Goal: Task Accomplishment & Management: Complete application form

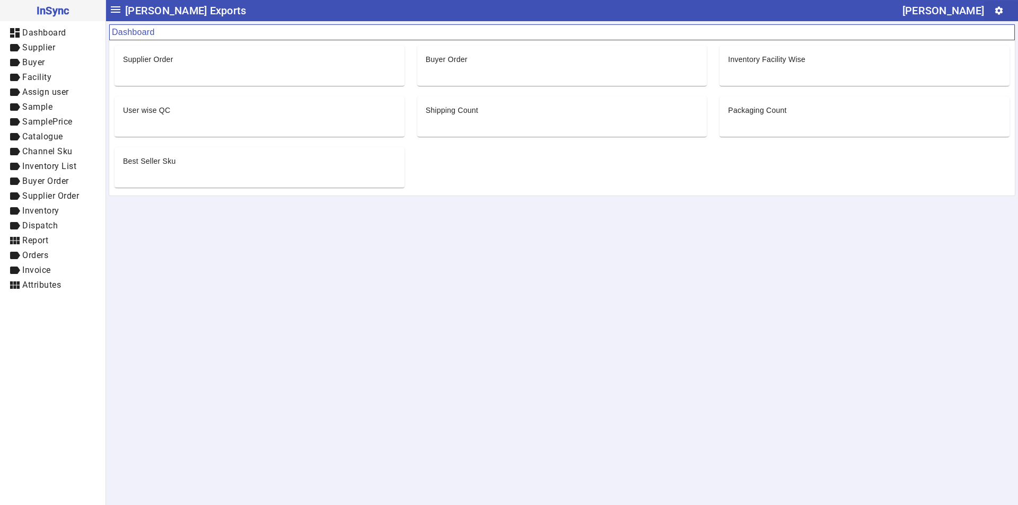
click at [1003, 10] on mat-icon "settings" at bounding box center [999, 11] width 10 height 10
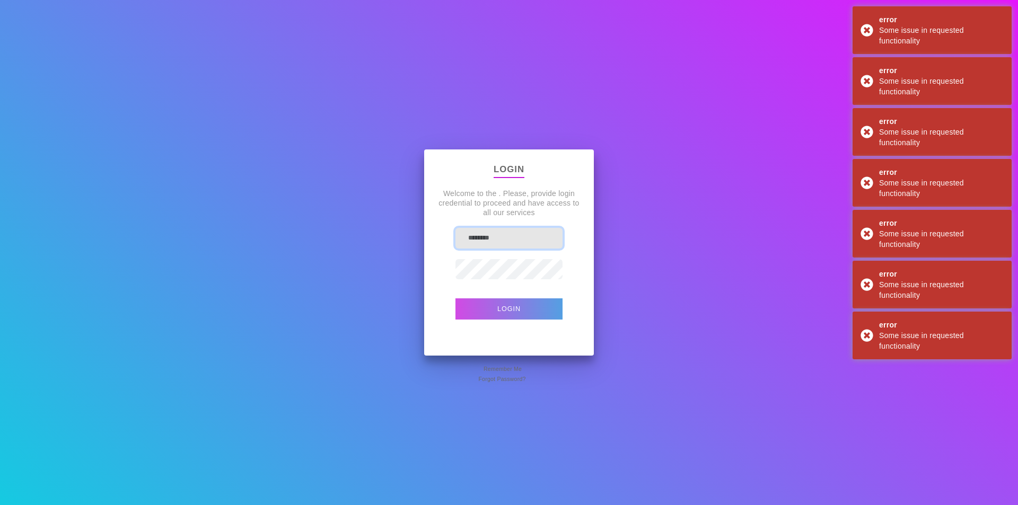
type input "**********"
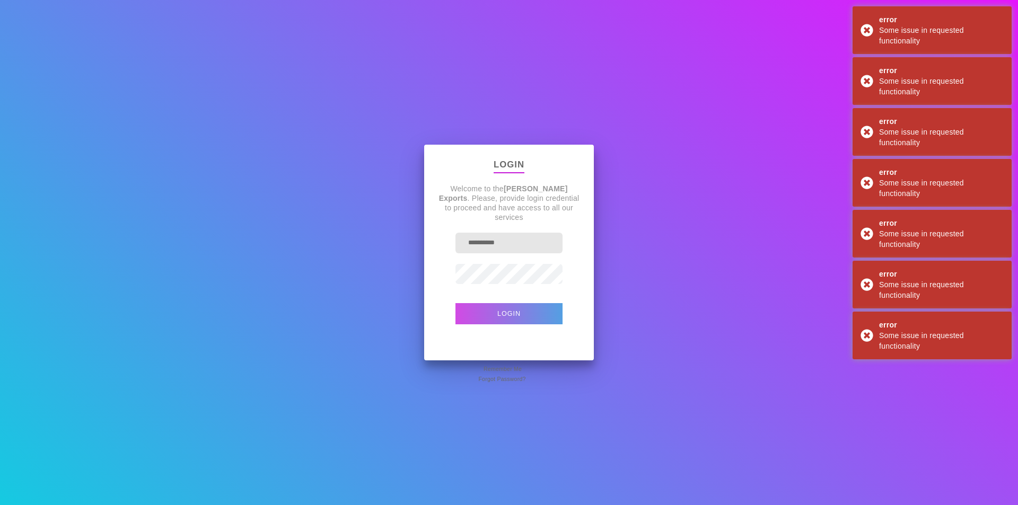
click at [625, 243] on div "**********" at bounding box center [509, 252] width 1018 height 505
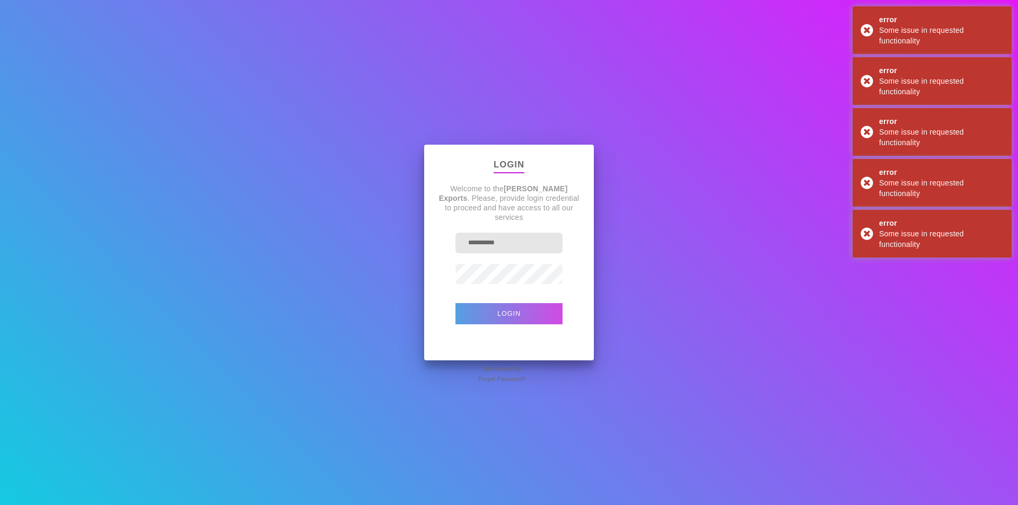
click at [526, 319] on button "Login" at bounding box center [509, 313] width 107 height 21
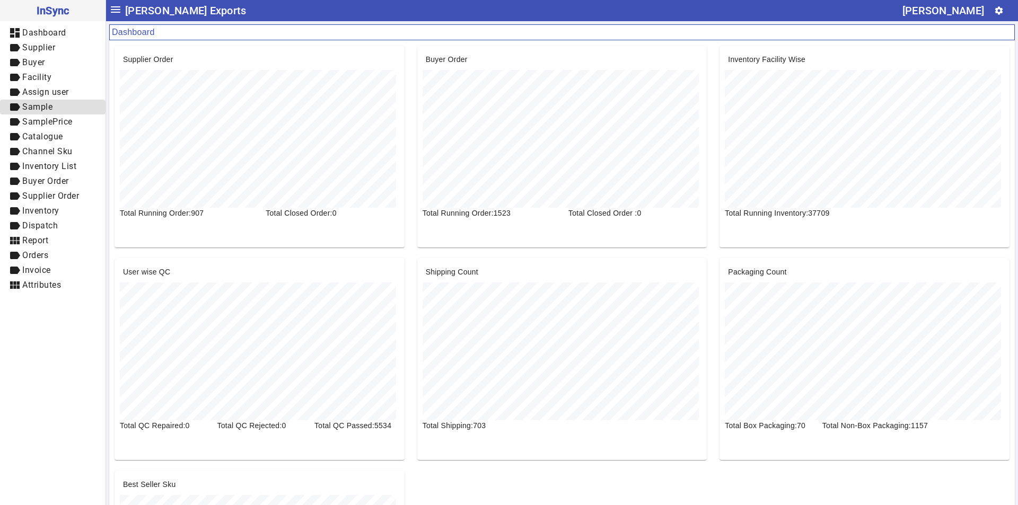
click at [67, 105] on span "label Sample" at bounding box center [52, 107] width 89 height 13
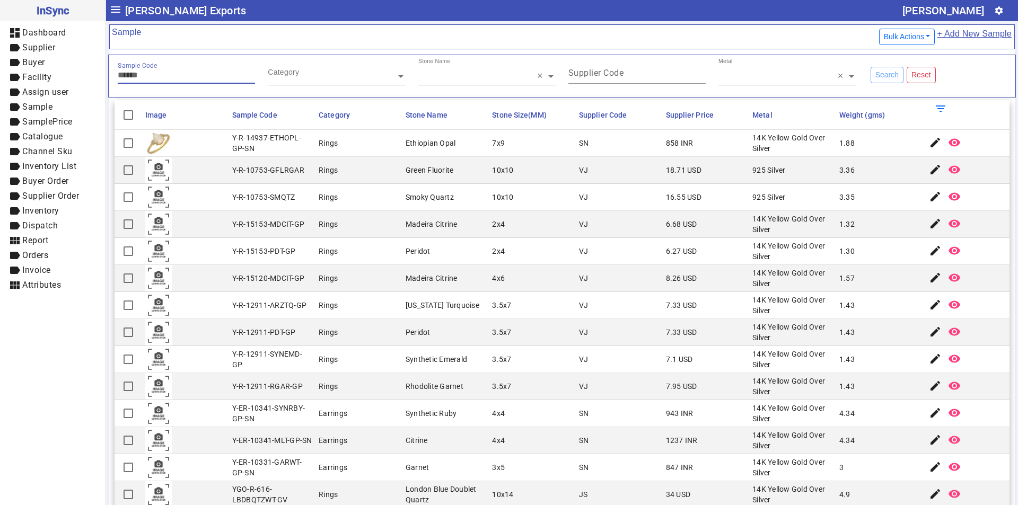
click at [176, 71] on input "Sample Code" at bounding box center [186, 75] width 137 height 9
paste input "**********"
type input "*********"
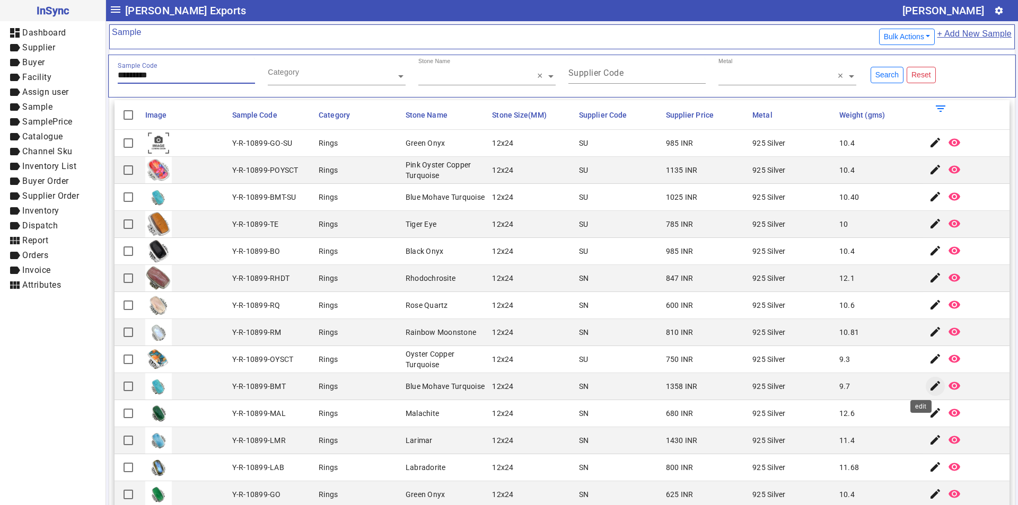
click at [929, 387] on mat-icon "edit" at bounding box center [935, 386] width 13 height 13
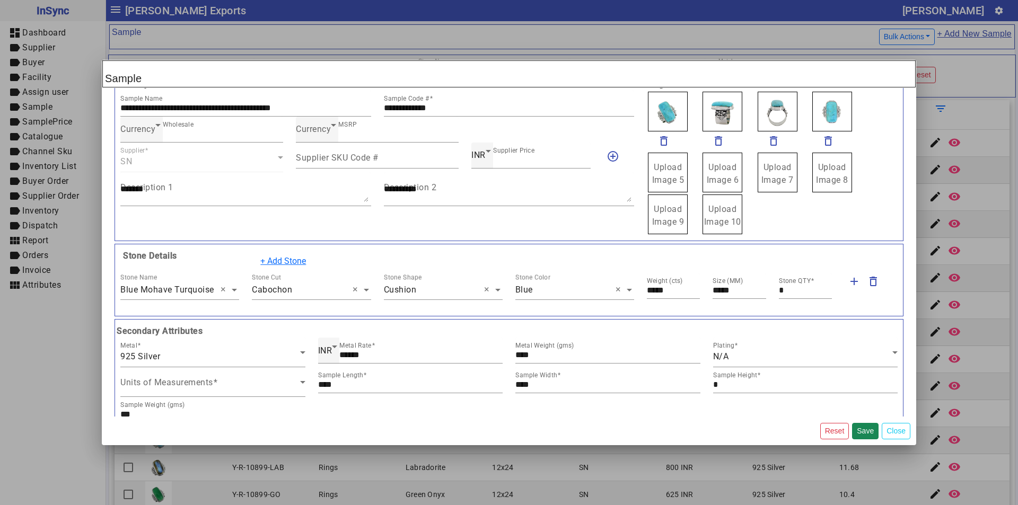
scroll to position [106, 0]
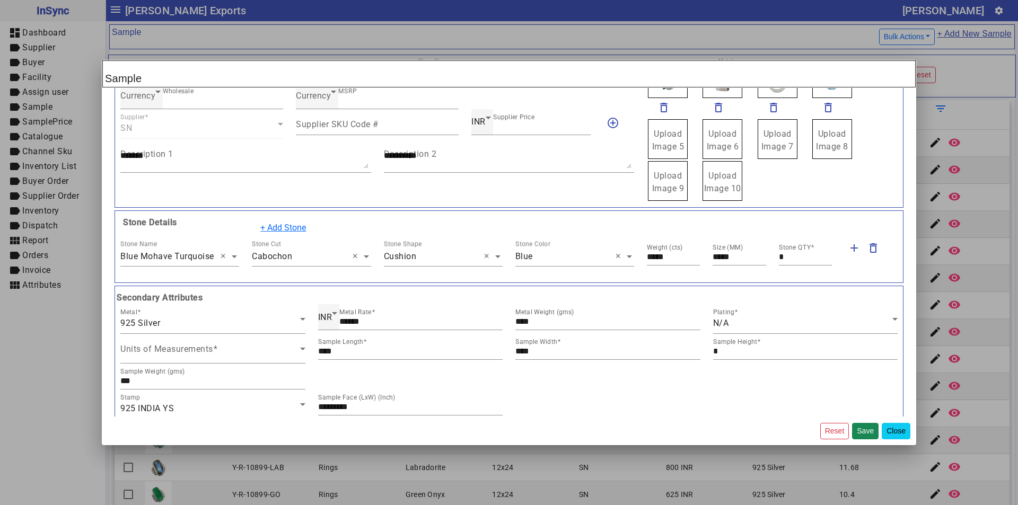
click at [904, 424] on button "Close" at bounding box center [896, 431] width 29 height 16
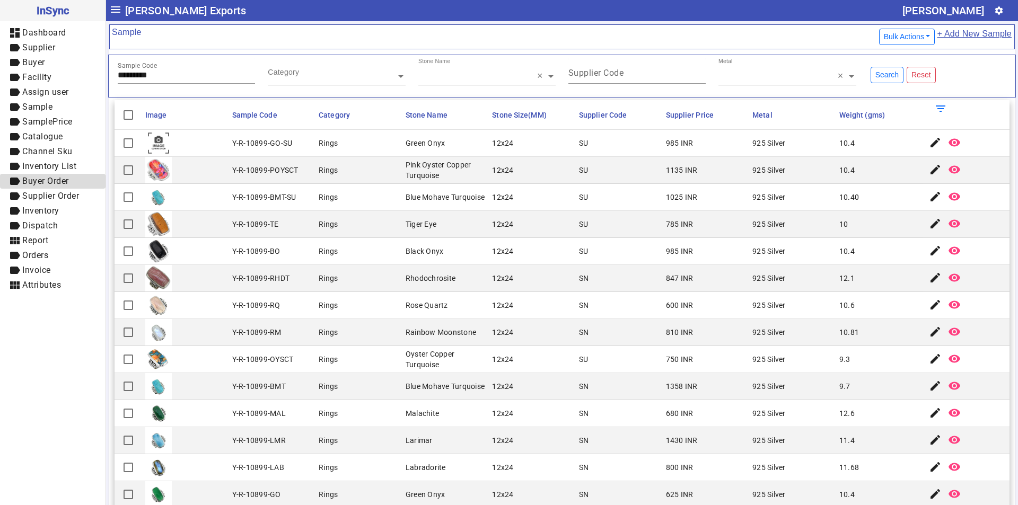
click at [46, 183] on span "Buyer Order" at bounding box center [45, 181] width 47 height 10
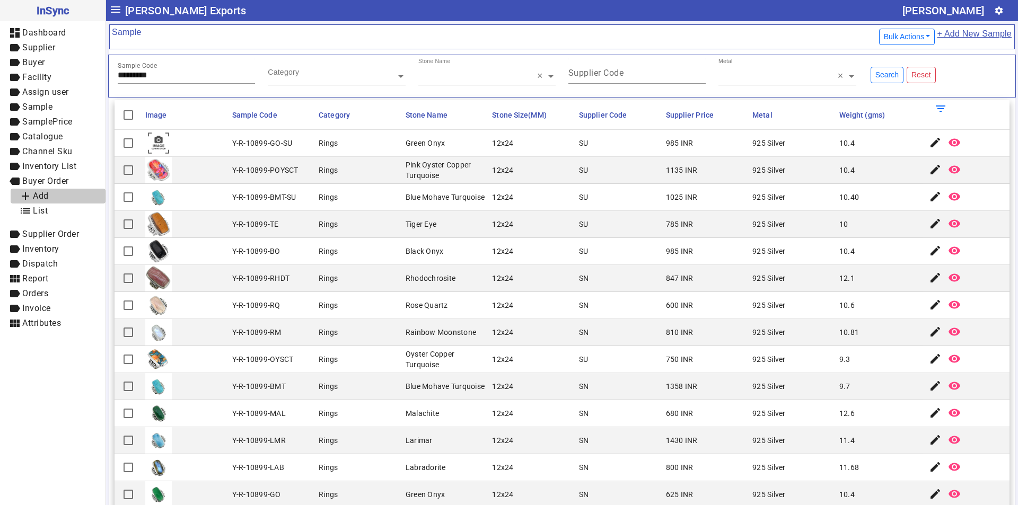
click at [45, 193] on span "Add" at bounding box center [41, 196] width 16 height 10
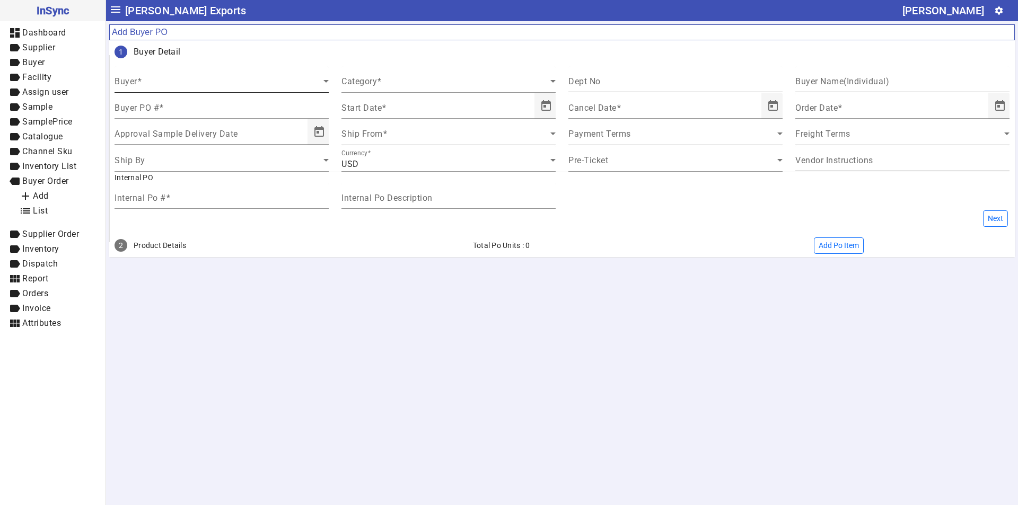
click at [210, 80] on span at bounding box center [219, 85] width 209 height 13
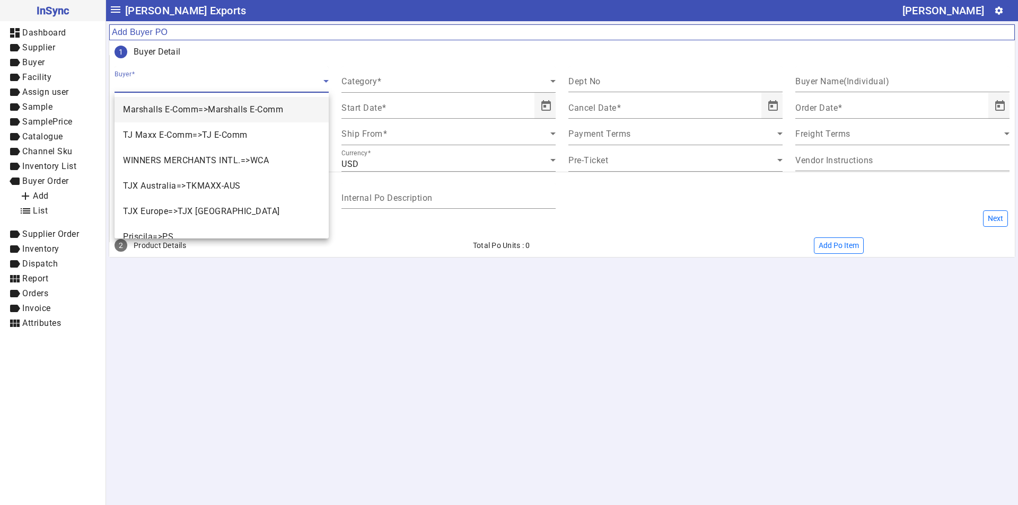
click at [296, 392] on div at bounding box center [509, 252] width 1018 height 505
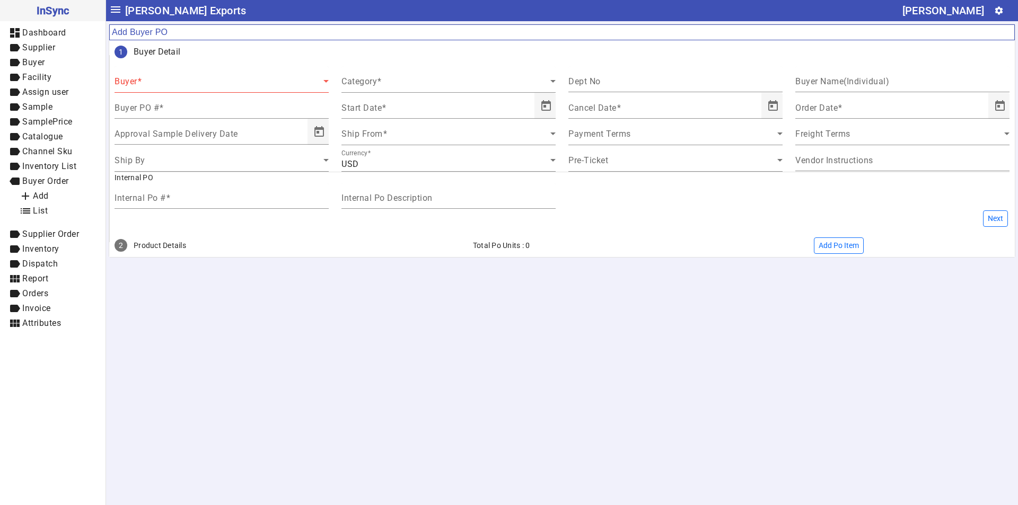
click at [207, 77] on div "Buyer" at bounding box center [222, 79] width 214 height 27
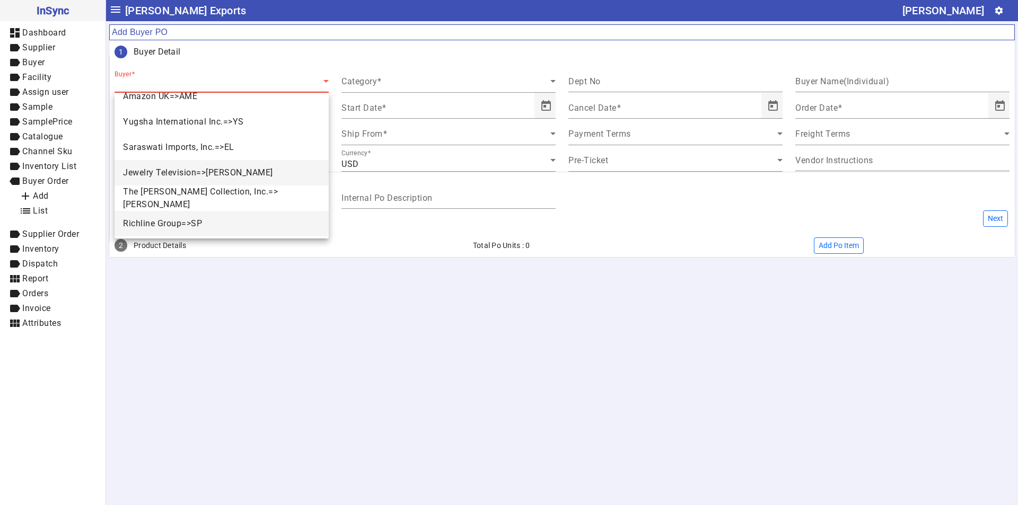
scroll to position [321, 0]
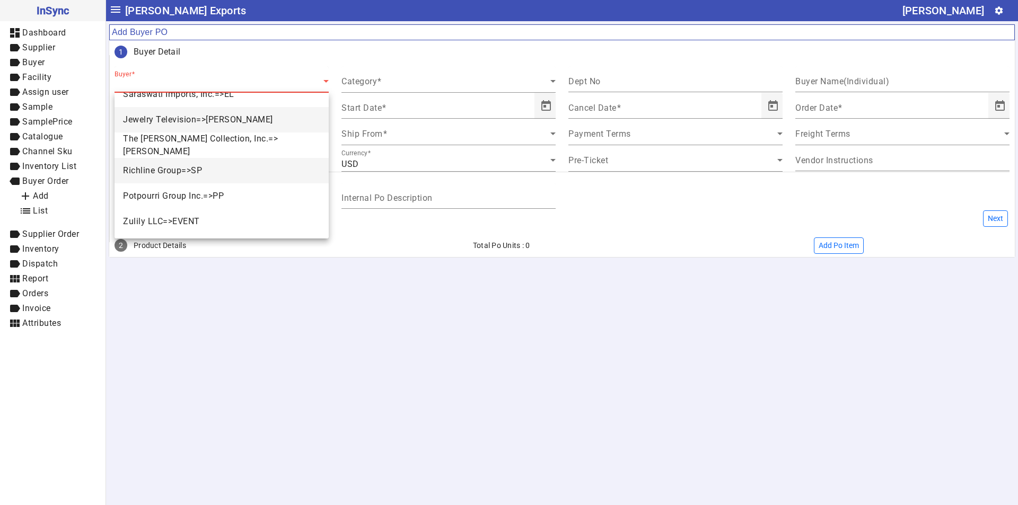
click at [180, 177] on mat-option "Richline Group=>SP" at bounding box center [222, 170] width 214 height 25
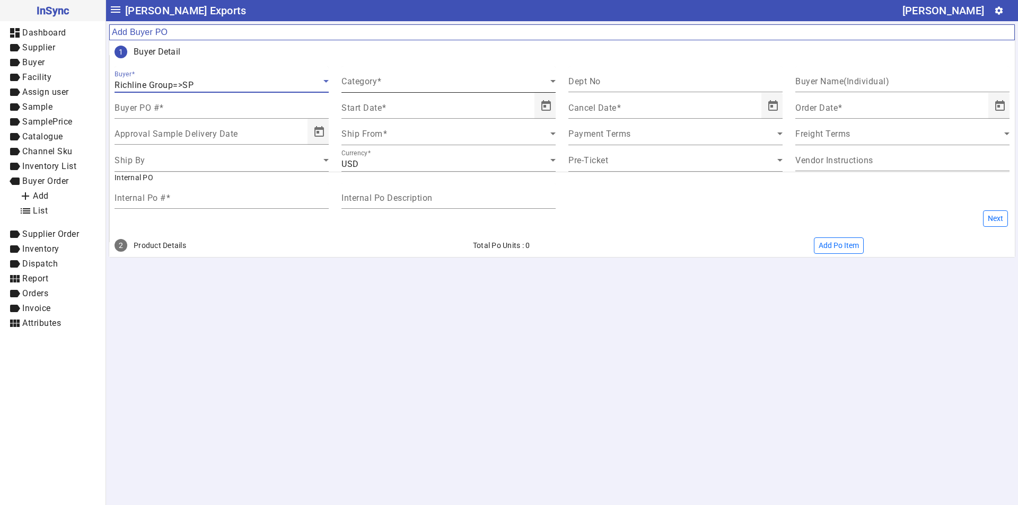
click at [408, 85] on span at bounding box center [446, 85] width 209 height 13
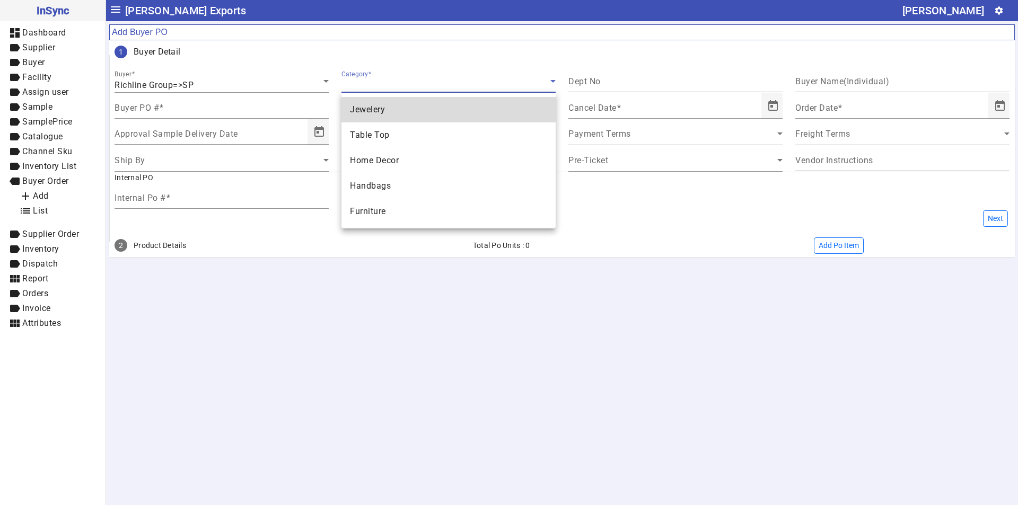
click at [369, 118] on mat-option "Jewelery" at bounding box center [449, 109] width 214 height 25
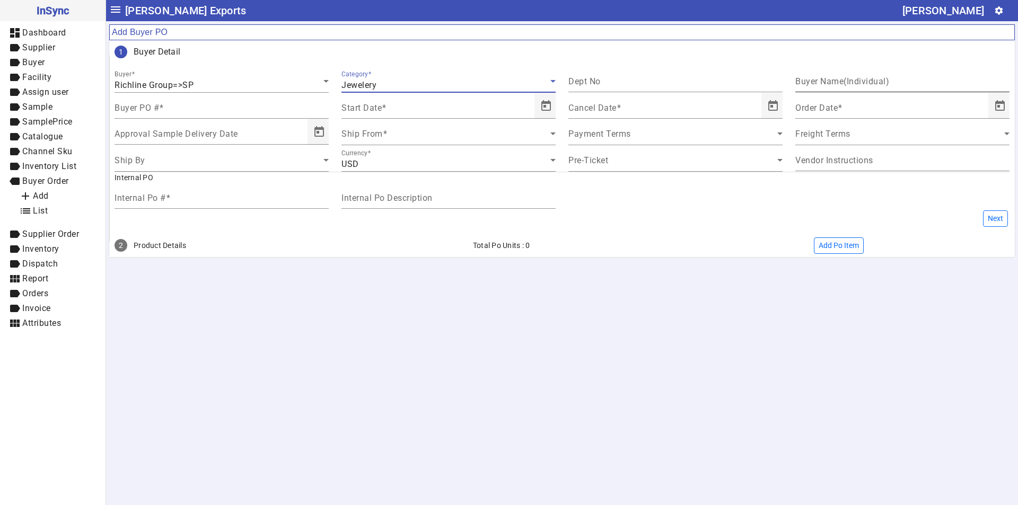
click at [876, 84] on mat-label "Buyer Name(Individual)" at bounding box center [843, 81] width 94 height 10
click at [876, 84] on input "Buyer Name(Individual)" at bounding box center [903, 83] width 214 height 9
type input "**********"
paste input "********"
type input "********"
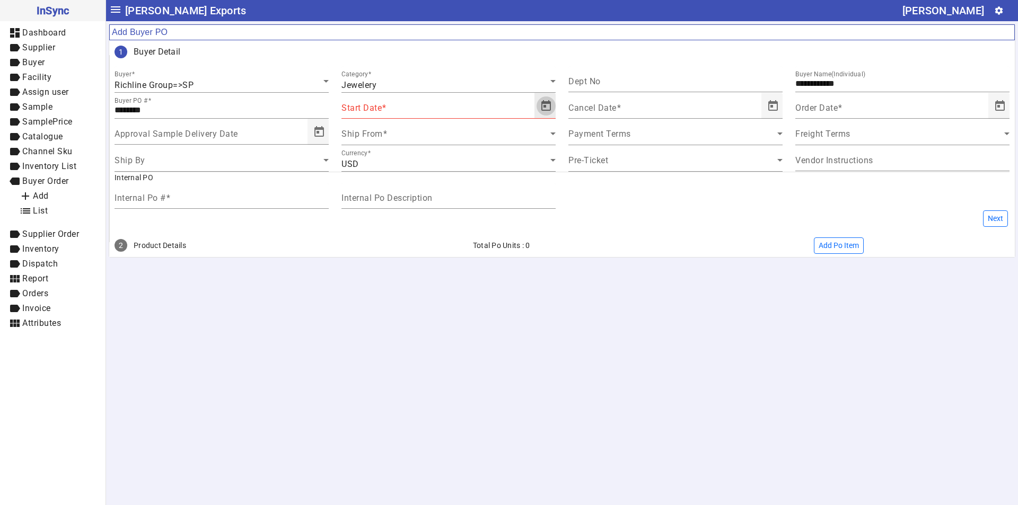
click at [547, 109] on span "Open calendar" at bounding box center [546, 105] width 25 height 25
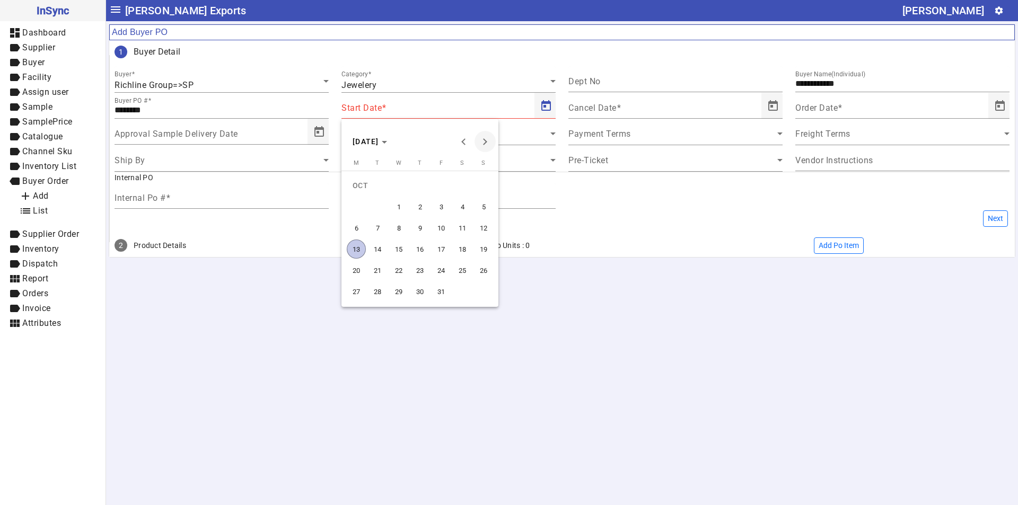
click at [487, 142] on button "Next month" at bounding box center [485, 141] width 21 height 21
click at [436, 229] on span "14" at bounding box center [441, 228] width 19 height 19
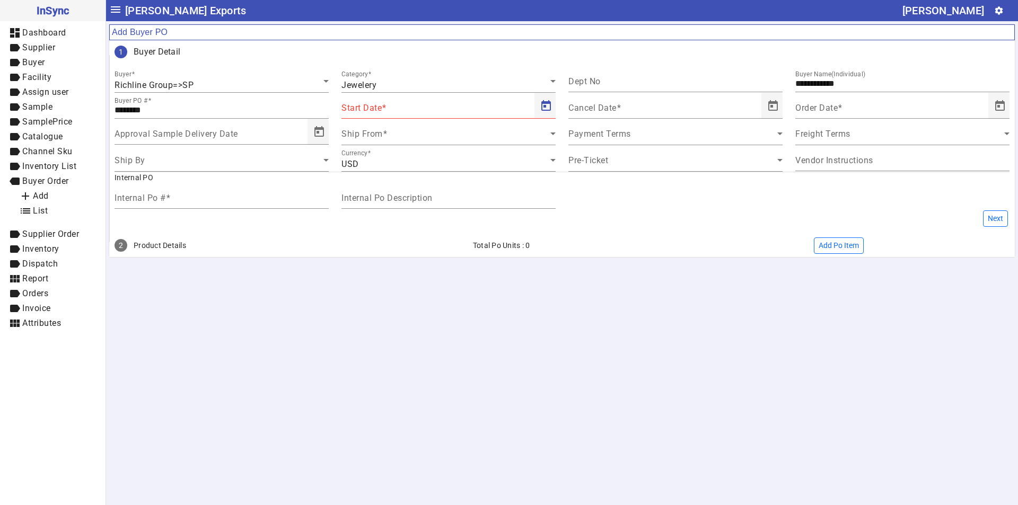
type input "**********"
click at [773, 106] on span "Open calendar" at bounding box center [773, 105] width 25 height 25
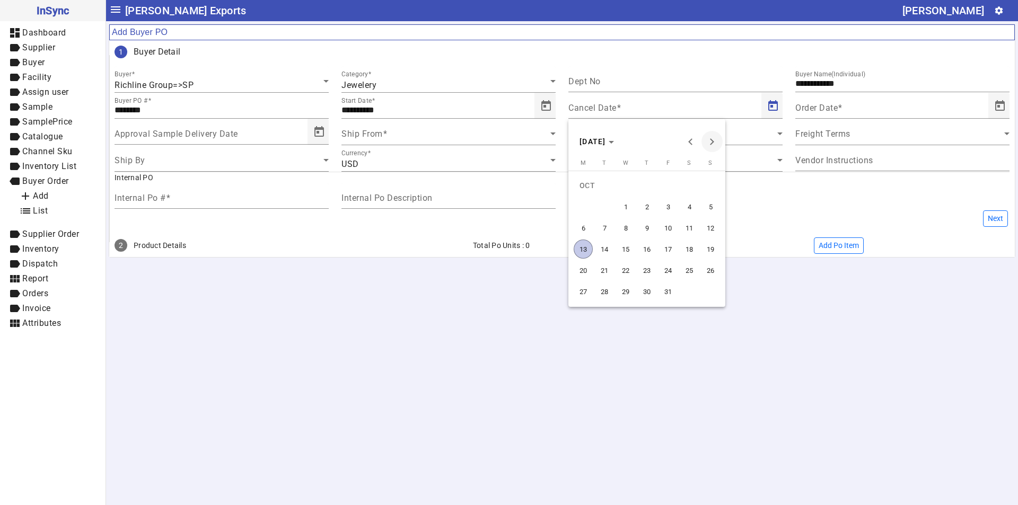
drag, startPoint x: 713, startPoint y: 142, endPoint x: 699, endPoint y: 152, distance: 17.1
click at [712, 142] on button "Next month" at bounding box center [712, 141] width 21 height 21
click at [662, 228] on span "14" at bounding box center [668, 228] width 19 height 19
type input "**********"
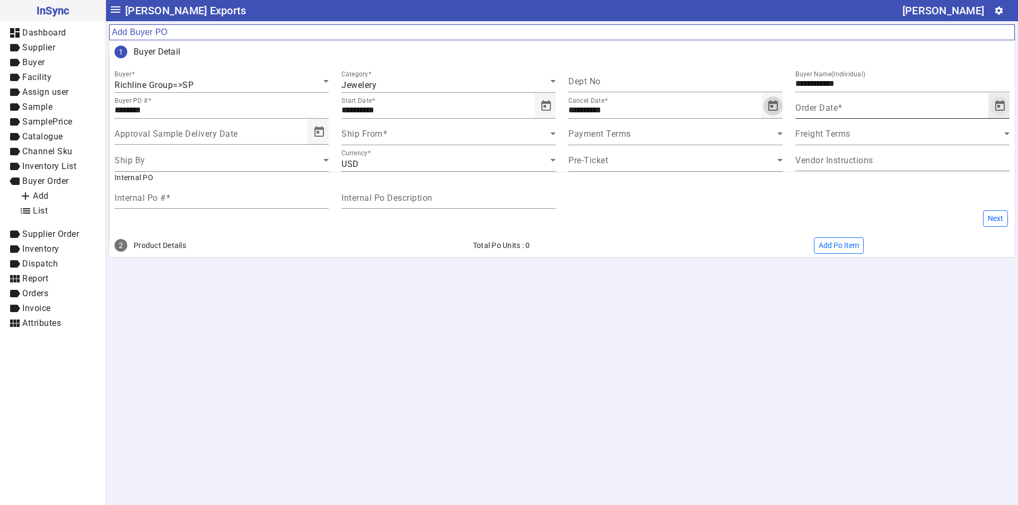
click at [1000, 106] on span "Open calendar" at bounding box center [1000, 105] width 25 height 25
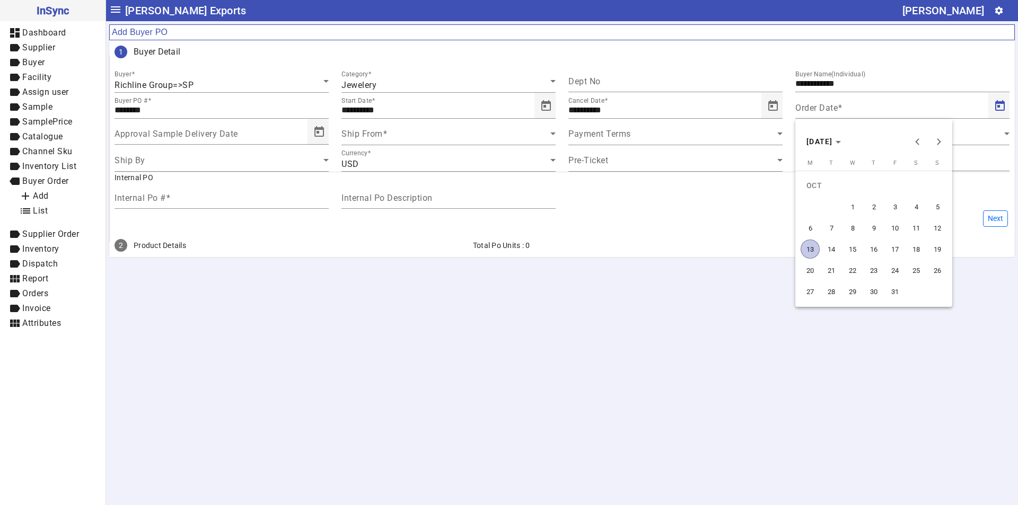
click at [897, 232] on span "10" at bounding box center [895, 228] width 19 height 19
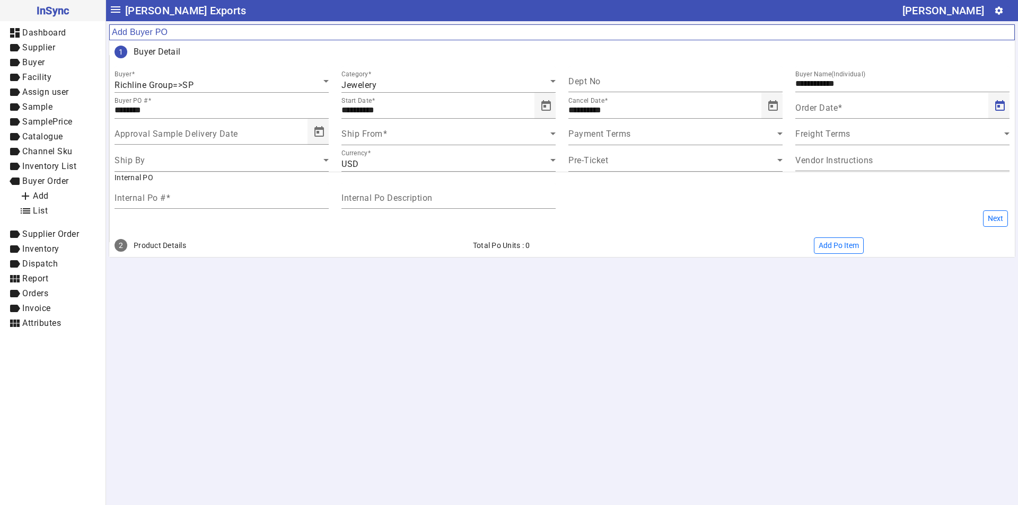
type input "**********"
click at [377, 138] on span at bounding box center [446, 138] width 209 height 13
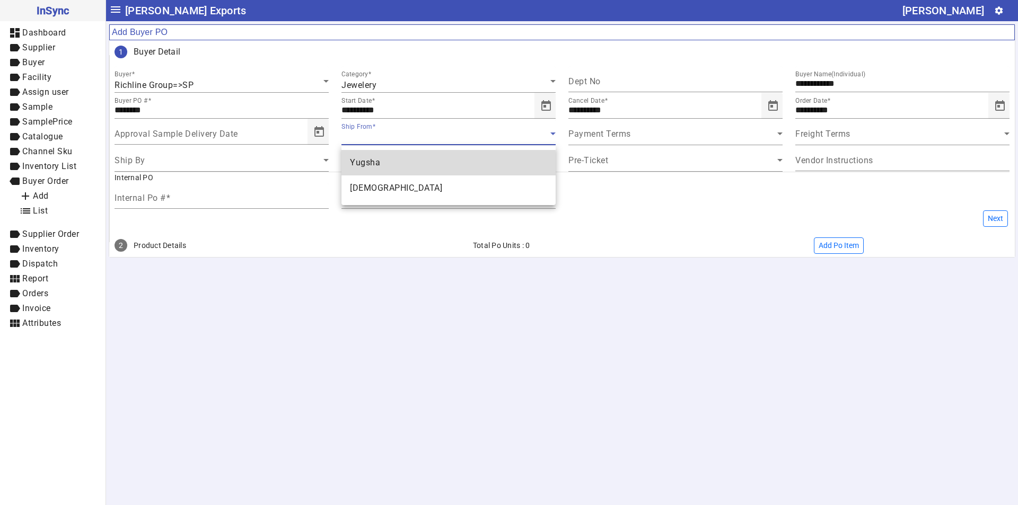
click at [378, 166] on span "Yugsha" at bounding box center [365, 162] width 30 height 13
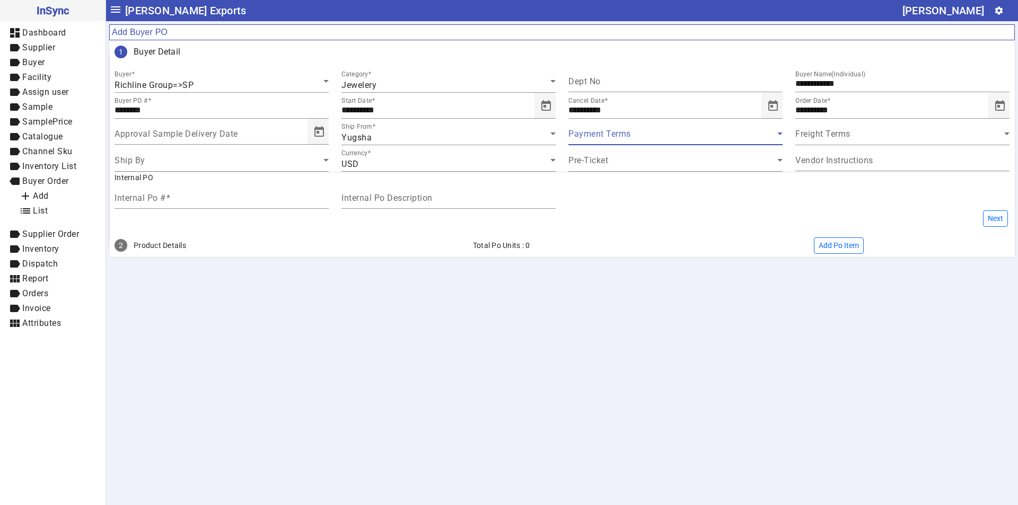
click at [577, 139] on span at bounding box center [673, 138] width 209 height 13
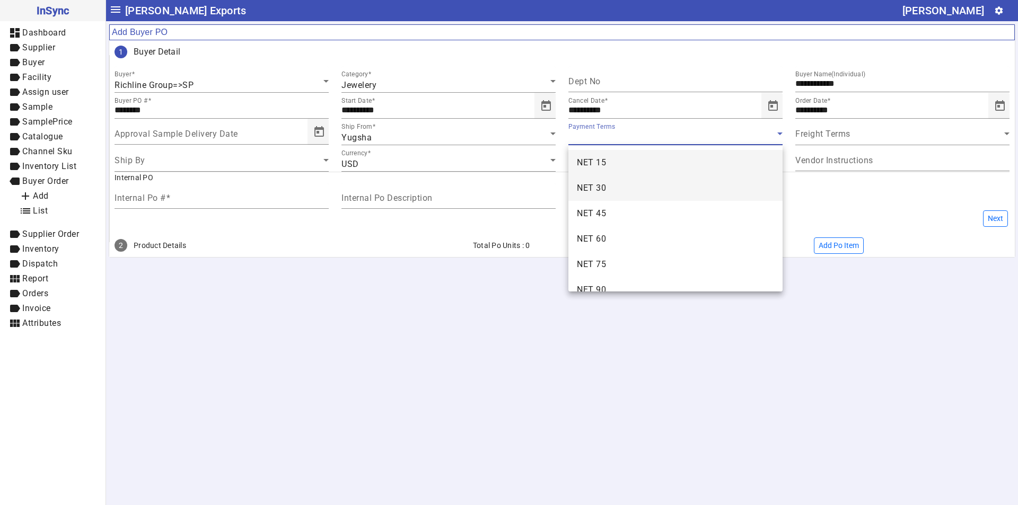
click at [596, 187] on span "NET 30" at bounding box center [591, 188] width 29 height 13
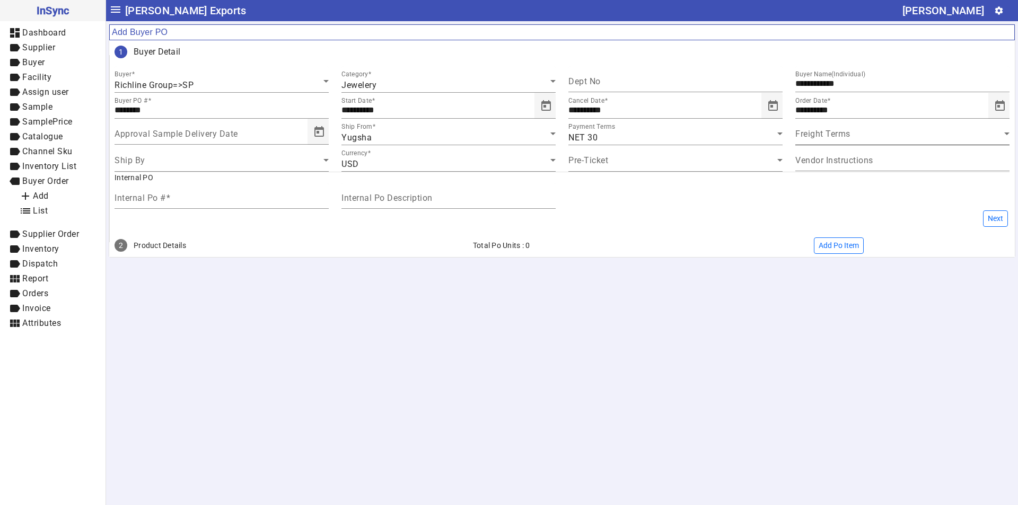
click at [816, 128] on div "Freight Terms" at bounding box center [903, 132] width 214 height 27
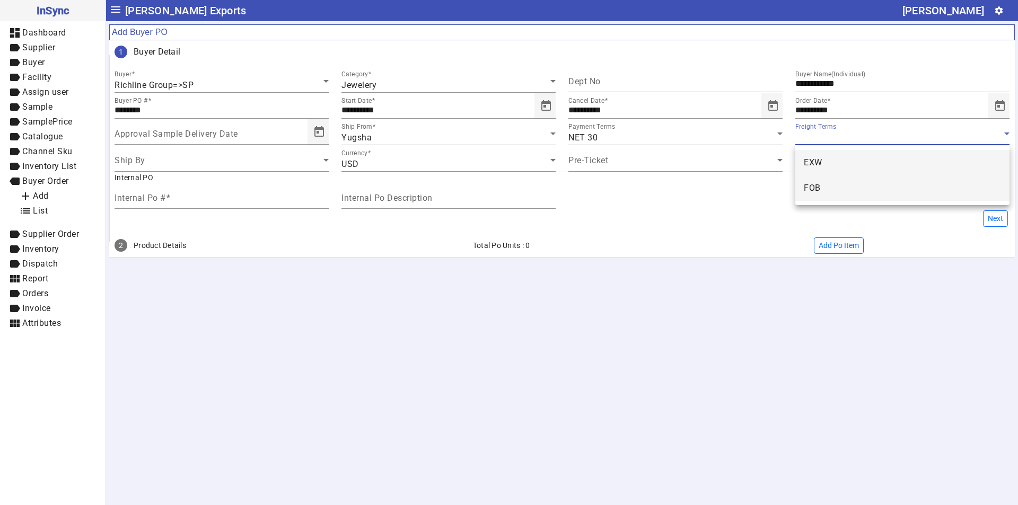
click at [831, 196] on mat-option "FOB" at bounding box center [903, 188] width 214 height 25
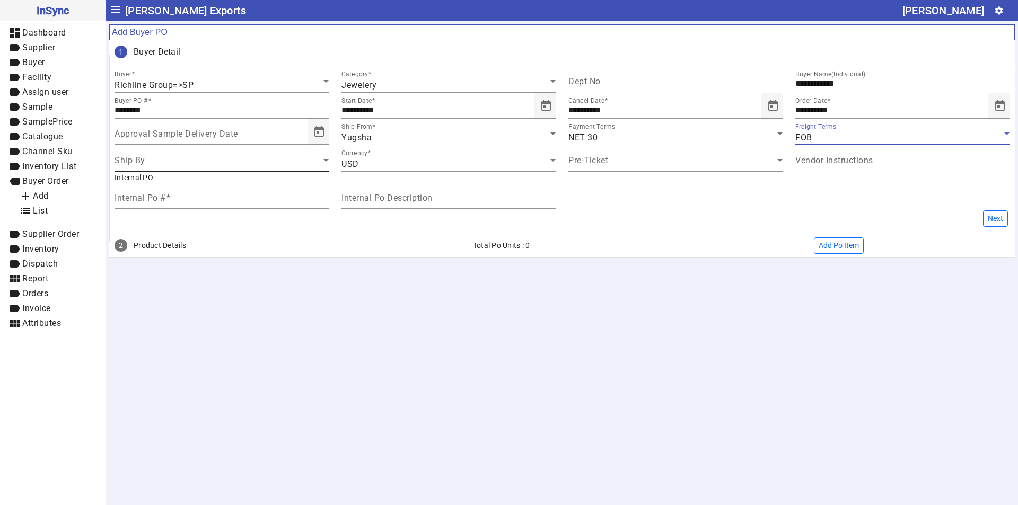
click at [174, 165] on span at bounding box center [219, 164] width 209 height 13
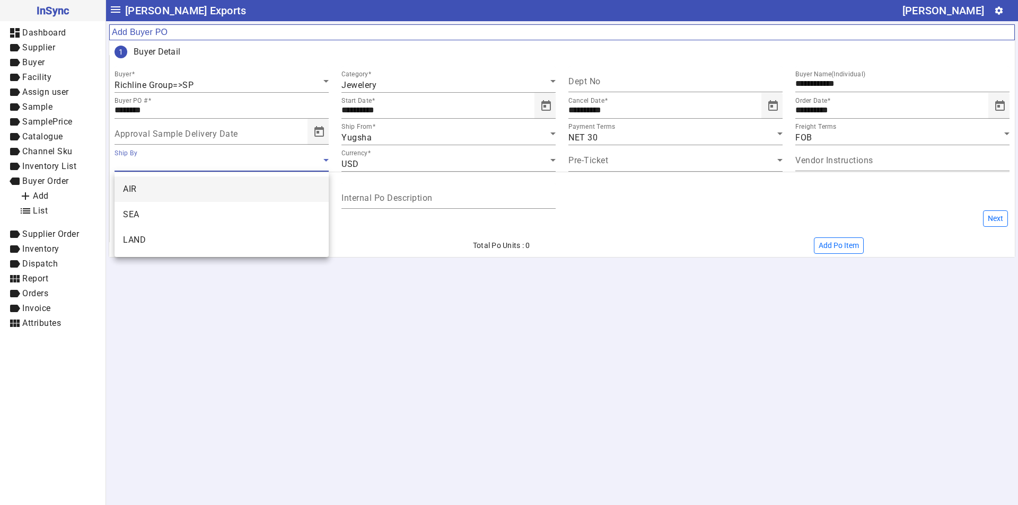
click at [155, 193] on mat-option "AIR" at bounding box center [222, 189] width 214 height 25
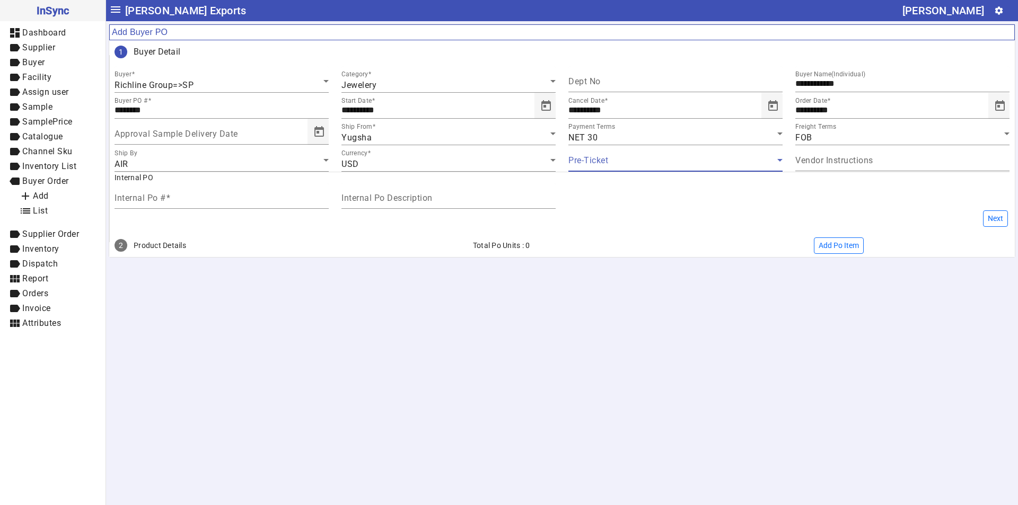
click at [613, 163] on span at bounding box center [673, 164] width 209 height 13
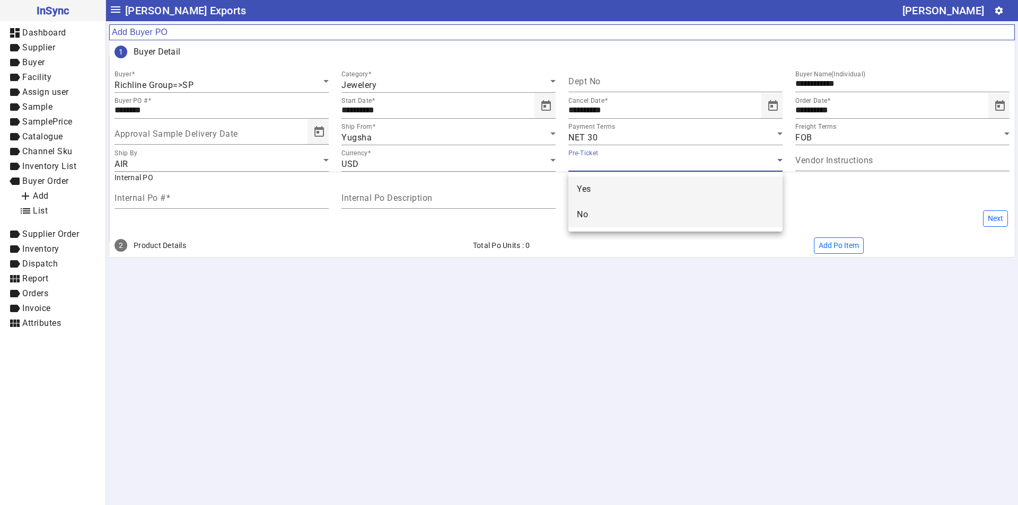
click at [590, 221] on mat-option "No" at bounding box center [676, 214] width 214 height 25
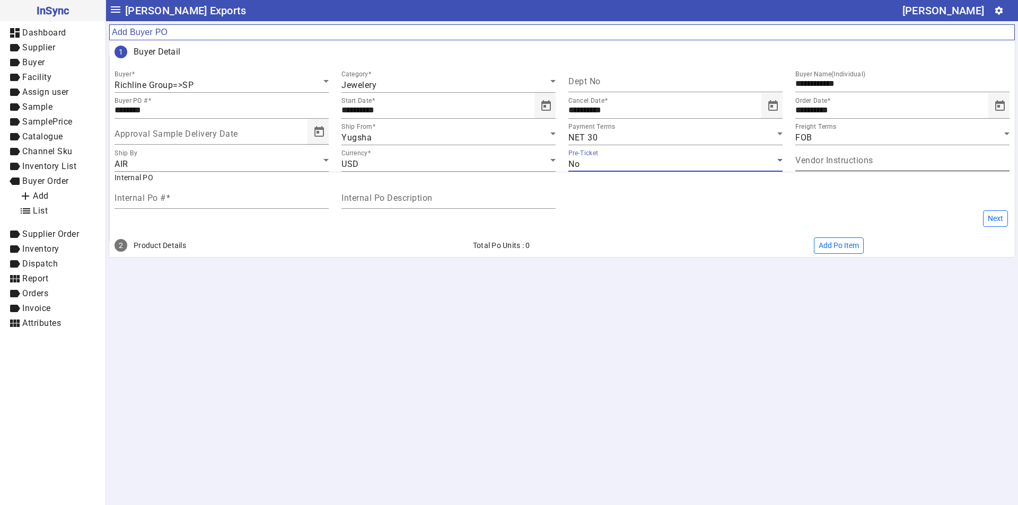
click at [821, 170] on div "Vendor Instructions" at bounding box center [903, 158] width 214 height 26
paste input "**********"
type input "**********"
click at [139, 200] on mat-label "Internal Po #" at bounding box center [140, 198] width 51 height 10
click at [139, 200] on input "Internal Po #" at bounding box center [222, 200] width 214 height 9
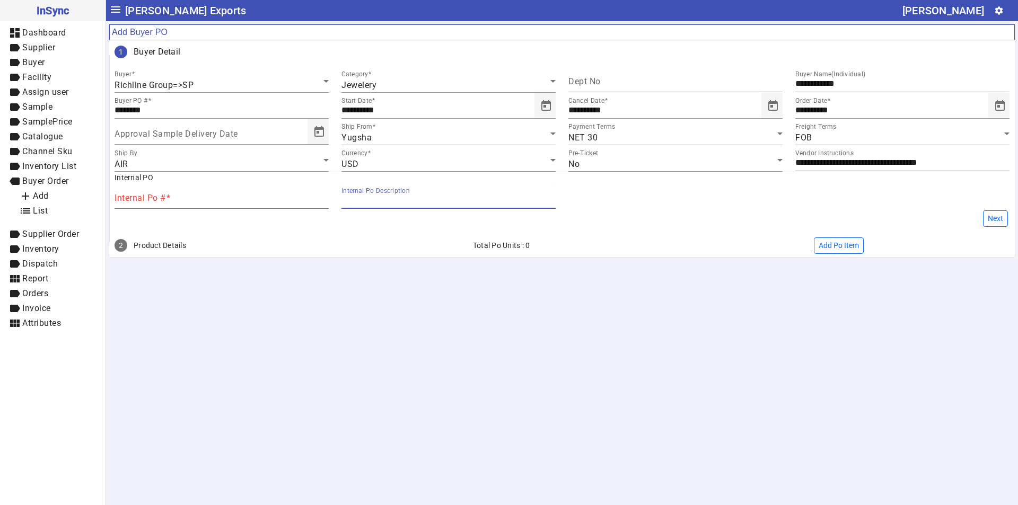
click at [439, 199] on input "Internal Po Description" at bounding box center [449, 200] width 214 height 9
click at [234, 195] on div "Internal Po #" at bounding box center [222, 196] width 214 height 26
type input "*****"
paste input "**********"
type input "**********"
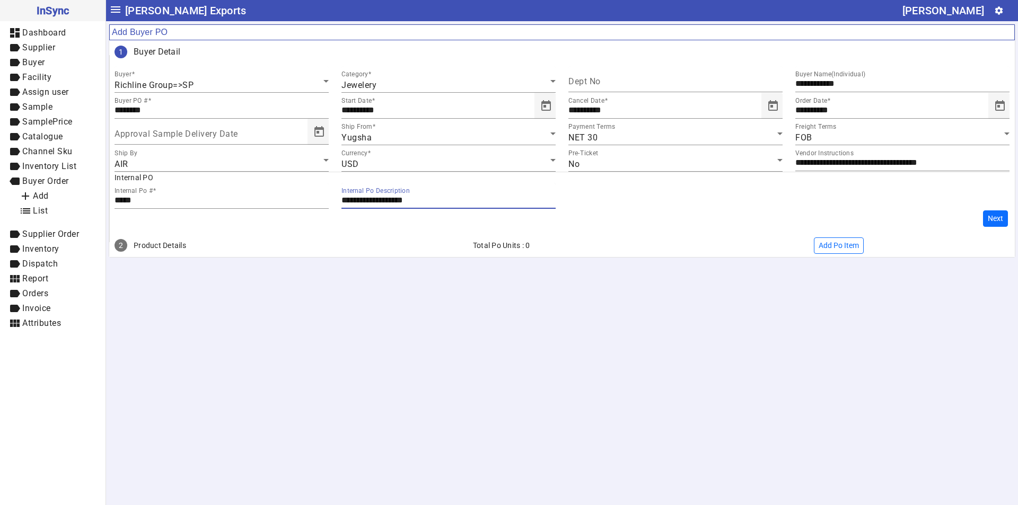
click at [992, 220] on button "Next" at bounding box center [995, 219] width 25 height 16
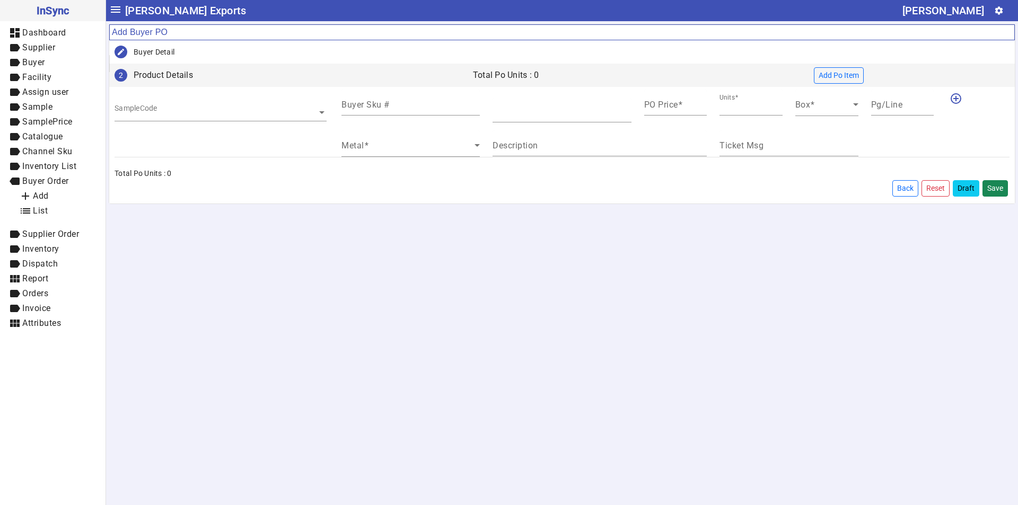
click at [176, 105] on div "SampleCode" at bounding box center [216, 100] width 203 height 12
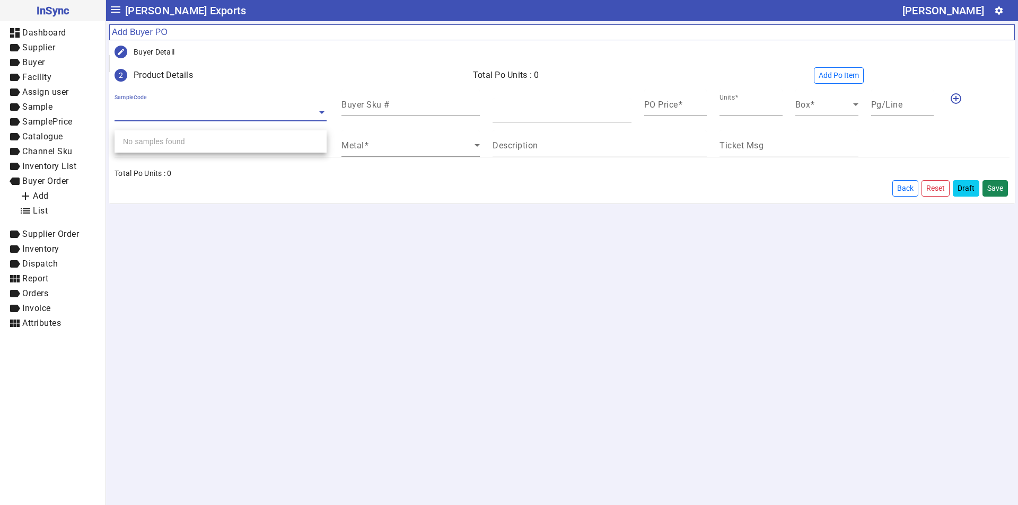
paste input "**********"
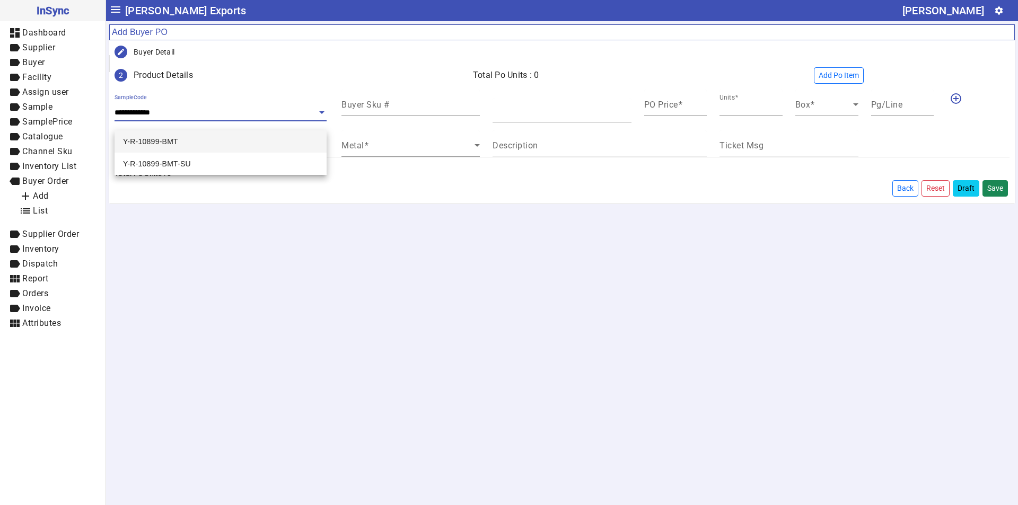
click at [163, 143] on span "Y-R-10899-BMT" at bounding box center [150, 141] width 55 height 8
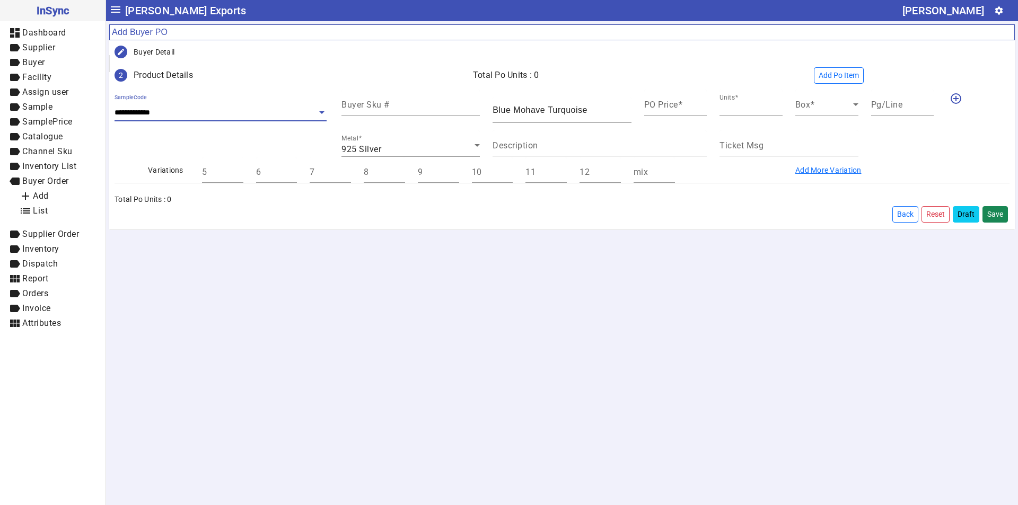
type input "**********"
paste input "**********"
type input "**********"
click at [675, 108] on mat-label "PO Price" at bounding box center [661, 105] width 34 height 10
click at [675, 108] on input "PO Price" at bounding box center [675, 106] width 63 height 9
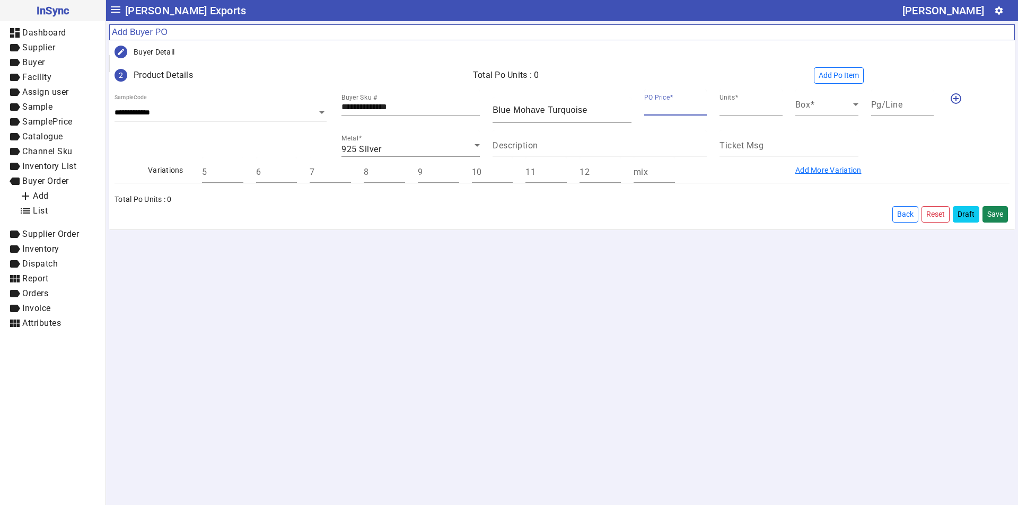
type input "*****"
type input "***"
paste input "**********"
type input "**********"
click at [309, 171] on div "7" at bounding box center [330, 170] width 54 height 26
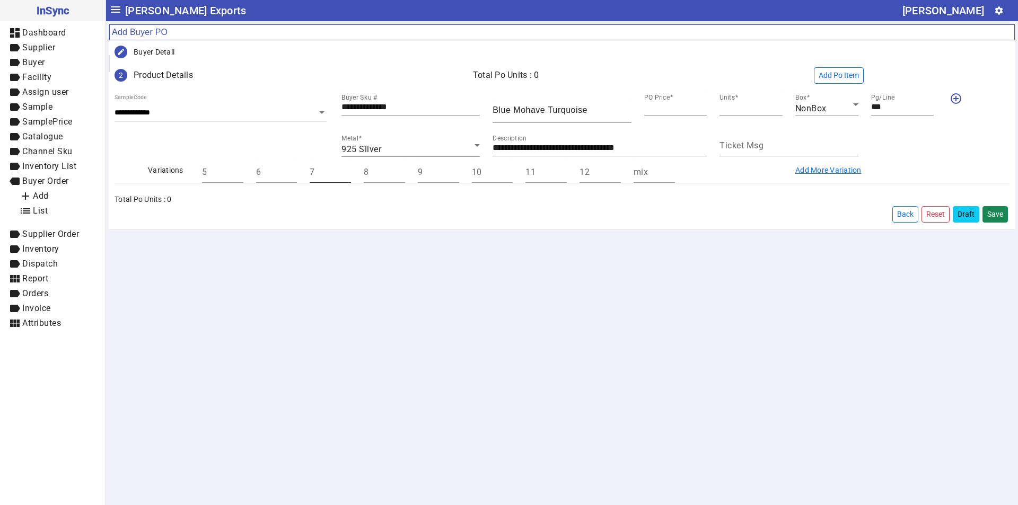
click at [312, 176] on mat-label "7" at bounding box center [312, 172] width 5 height 10
click at [312, 176] on input "7" at bounding box center [330, 174] width 41 height 9
type input "**"
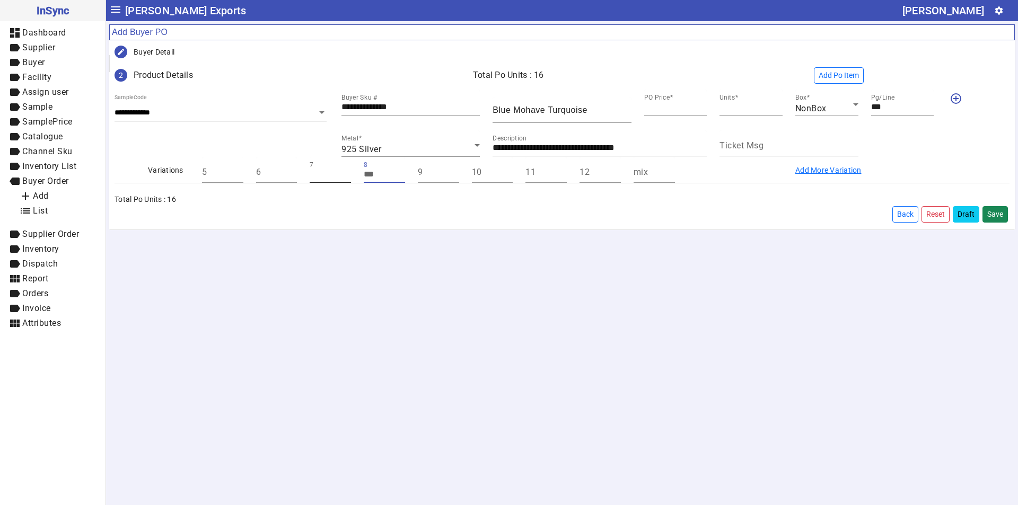
type input "**"
click at [642, 332] on mat-drawer-content "**********" at bounding box center [562, 252] width 912 height 505
click at [1000, 214] on button "Save" at bounding box center [995, 214] width 25 height 16
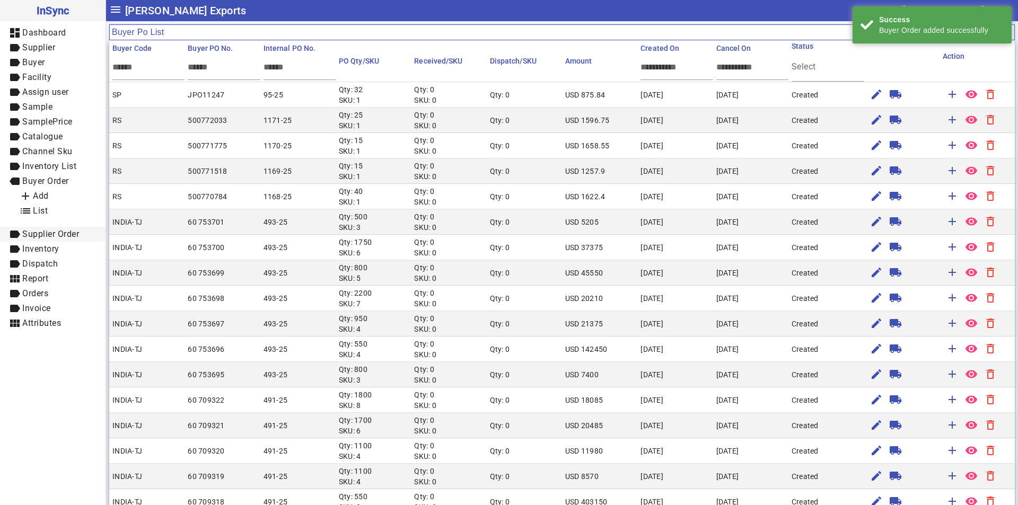
click at [48, 233] on span "Supplier Order" at bounding box center [50, 234] width 57 height 10
click at [39, 210] on span "Add" at bounding box center [41, 211] width 16 height 10
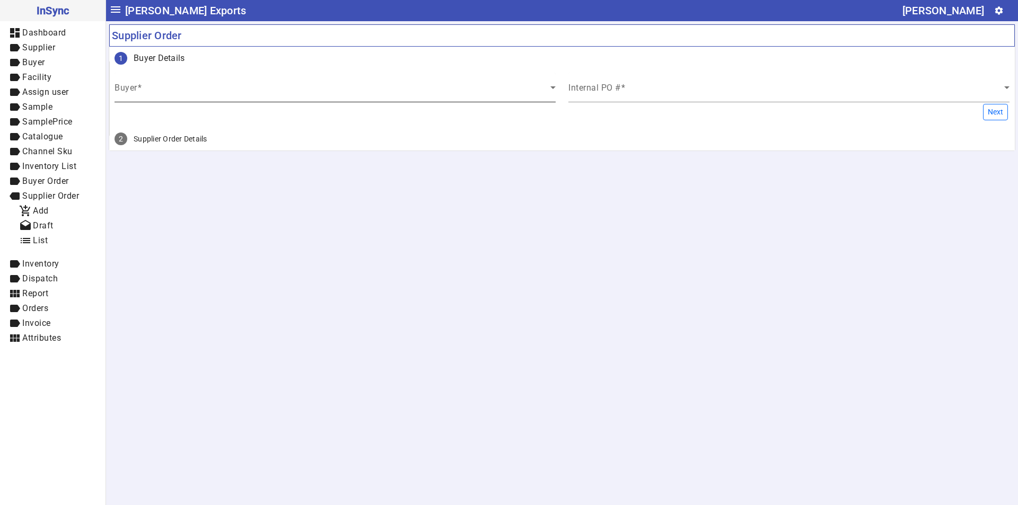
click at [223, 100] on div "Buyer" at bounding box center [335, 88] width 441 height 30
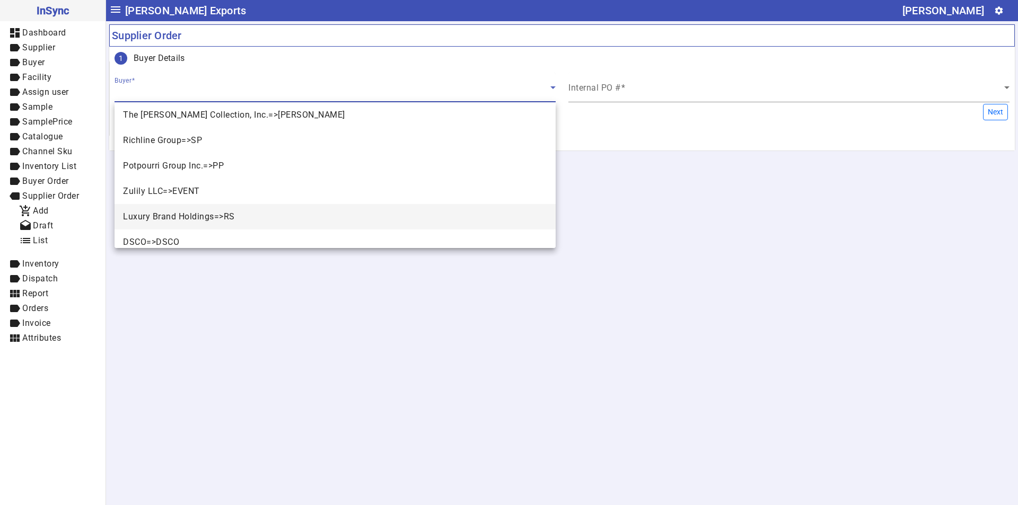
scroll to position [342, 0]
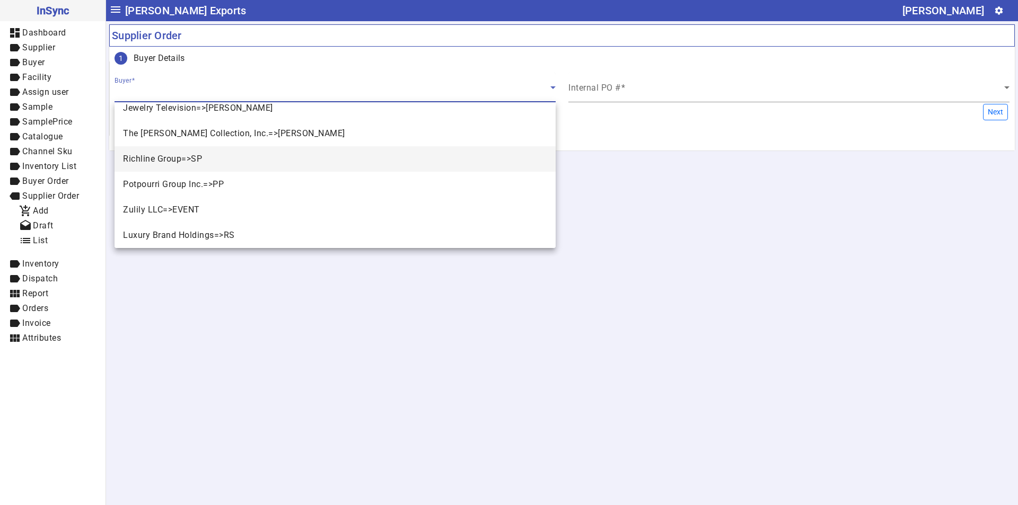
click at [187, 165] on mat-option "Richline Group=>SP" at bounding box center [335, 158] width 441 height 25
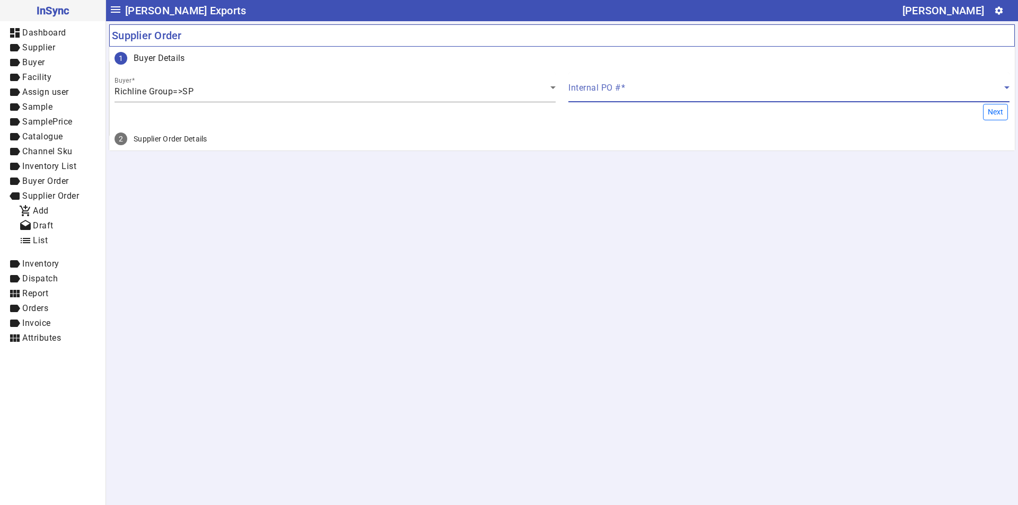
click at [614, 85] on span at bounding box center [787, 91] width 436 height 13
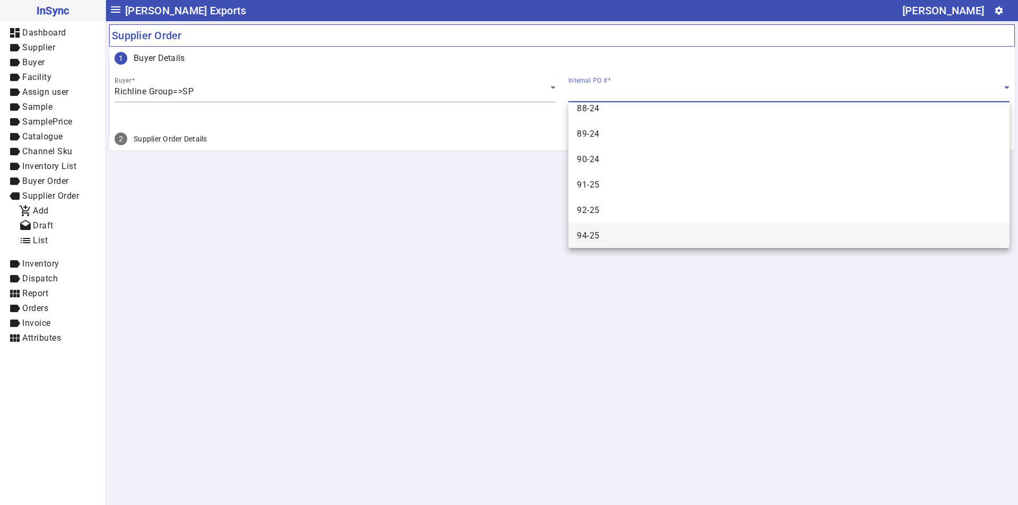
scroll to position [219, 0]
click at [622, 230] on mat-option "95-25" at bounding box center [789, 231] width 441 height 25
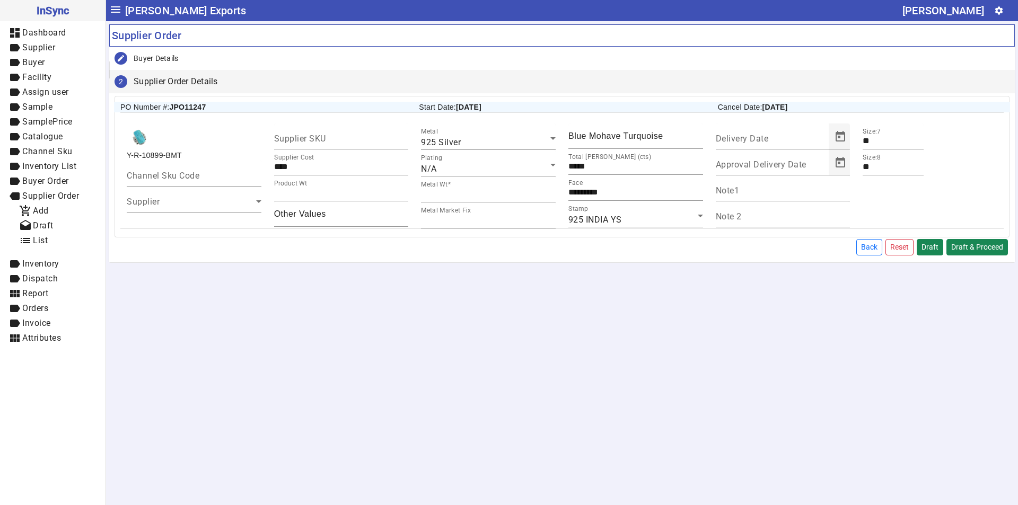
click at [769, 377] on mat-drawer-content "menu Shivam Exports Lalit Saini settings Supplier Order Editable create Buyer D…" at bounding box center [562, 252] width 912 height 505
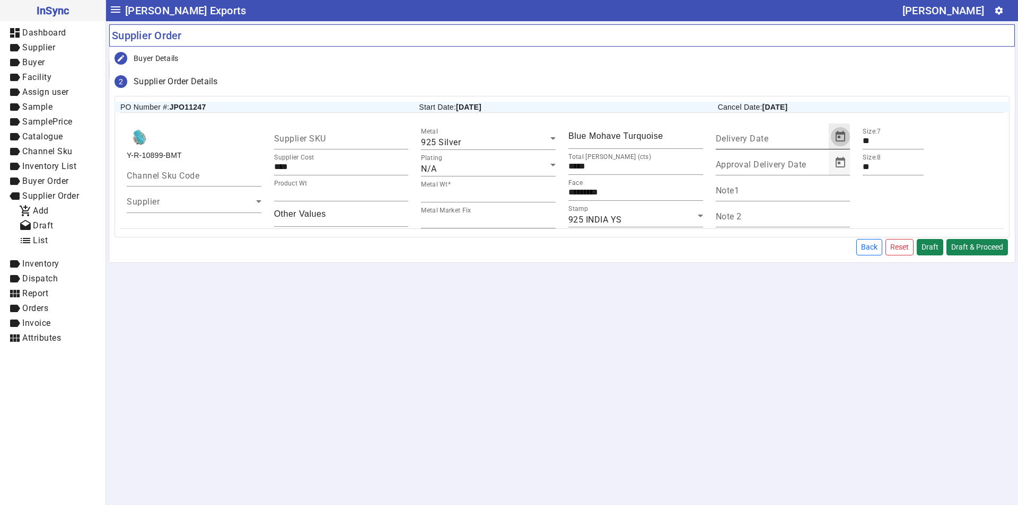
click at [837, 136] on span "Open calendar" at bounding box center [840, 136] width 25 height 25
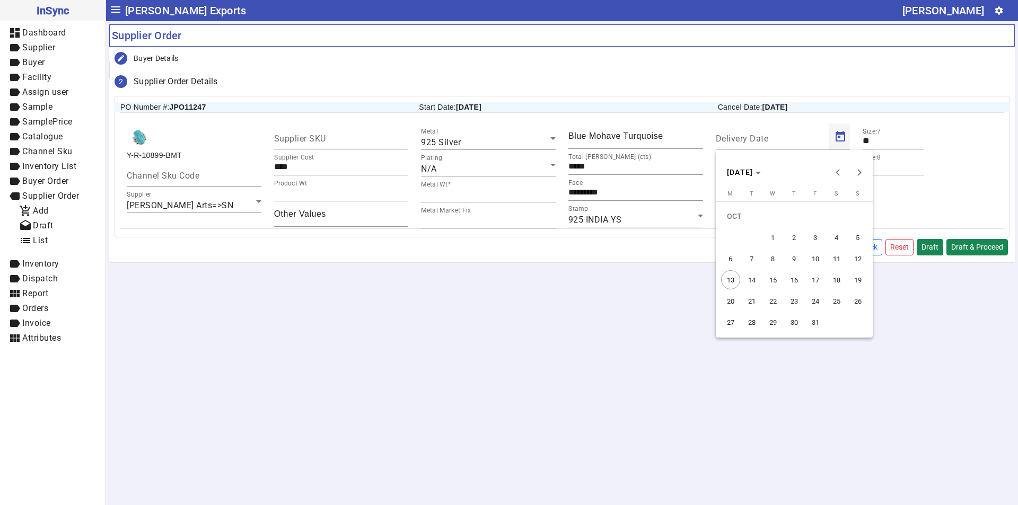
click at [797, 331] on span "30" at bounding box center [794, 322] width 19 height 19
type input "**********"
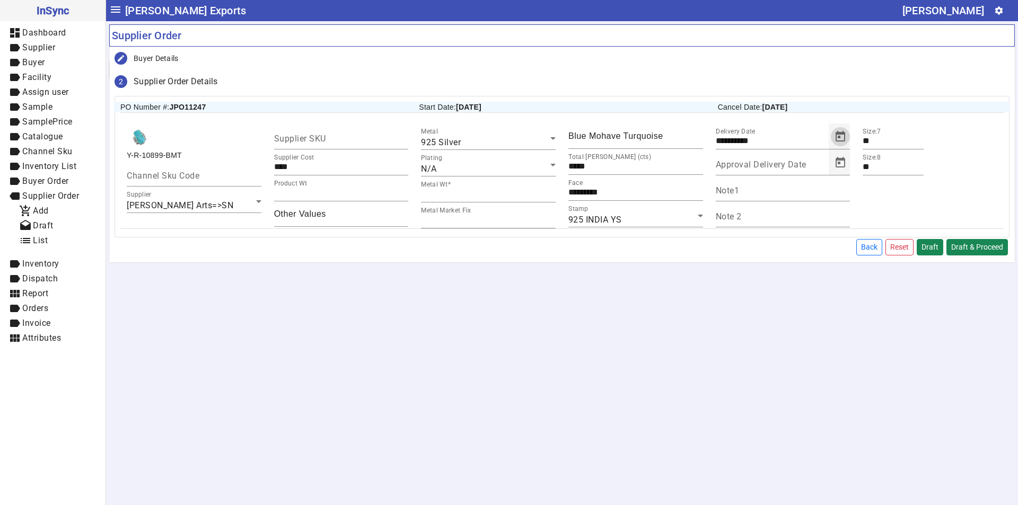
click at [792, 330] on mat-drawer-content "**********" at bounding box center [562, 252] width 912 height 505
click at [995, 251] on button "Draft & Proceed" at bounding box center [978, 247] width 62 height 16
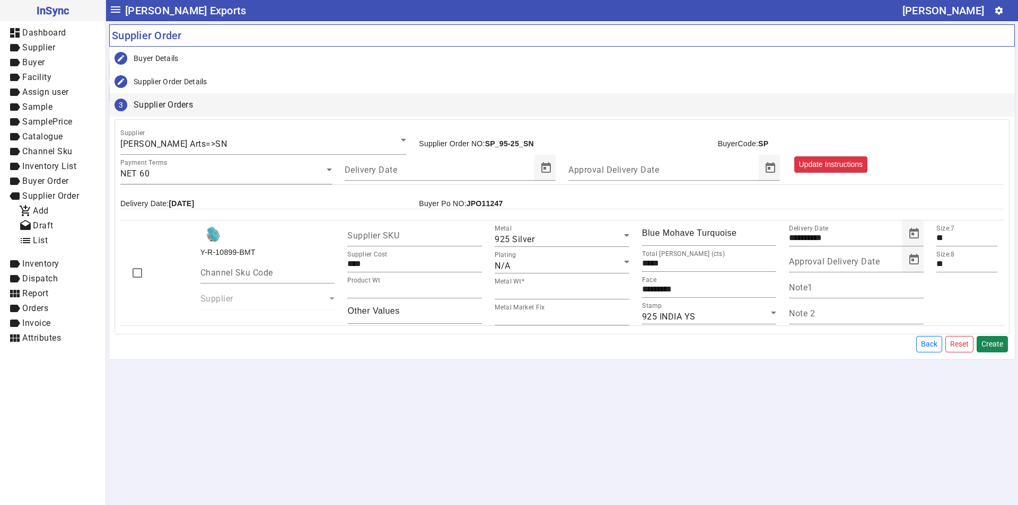
click at [861, 164] on button "Update Instructions" at bounding box center [832, 164] width 74 height 16
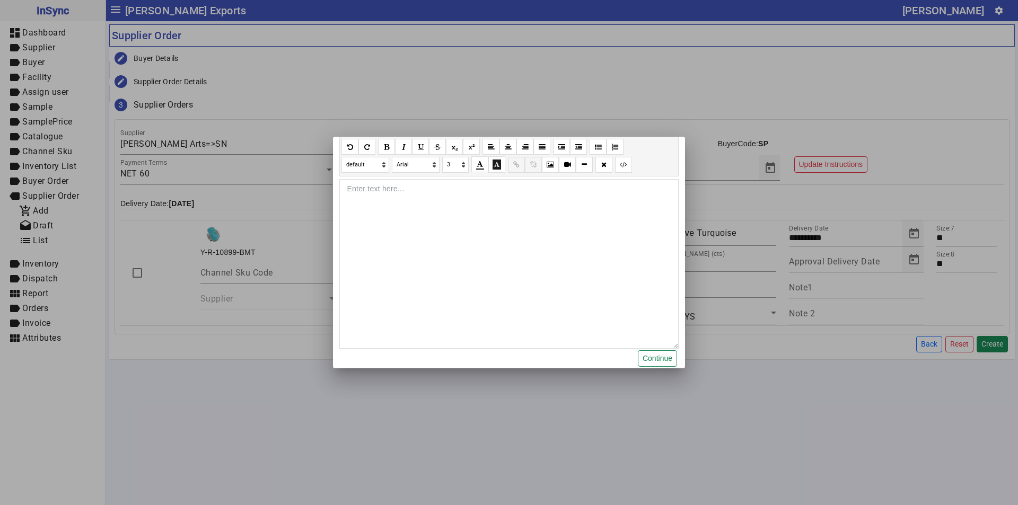
paste div
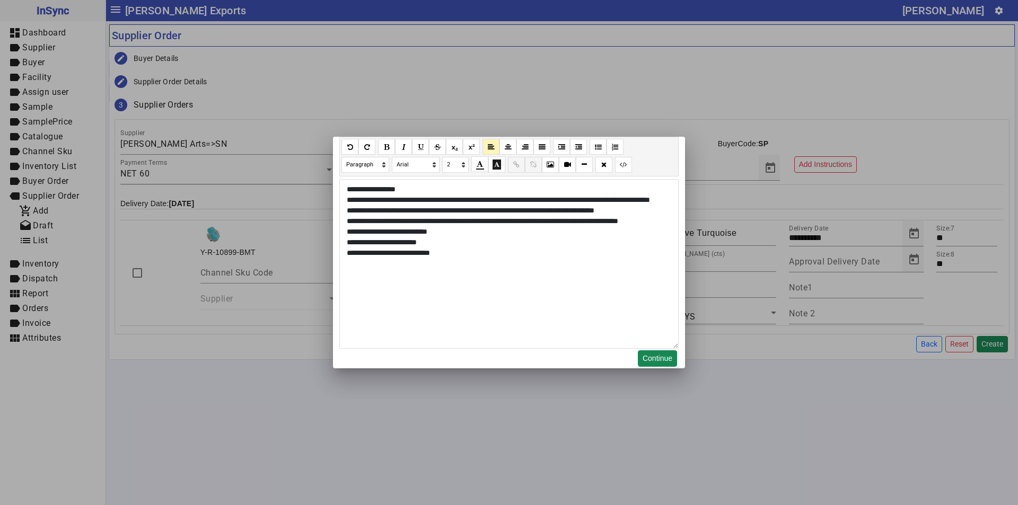
drag, startPoint x: 656, startPoint y: 360, endPoint x: 940, endPoint y: 359, distance: 284.3
click at [657, 360] on button "Continue" at bounding box center [657, 359] width 39 height 16
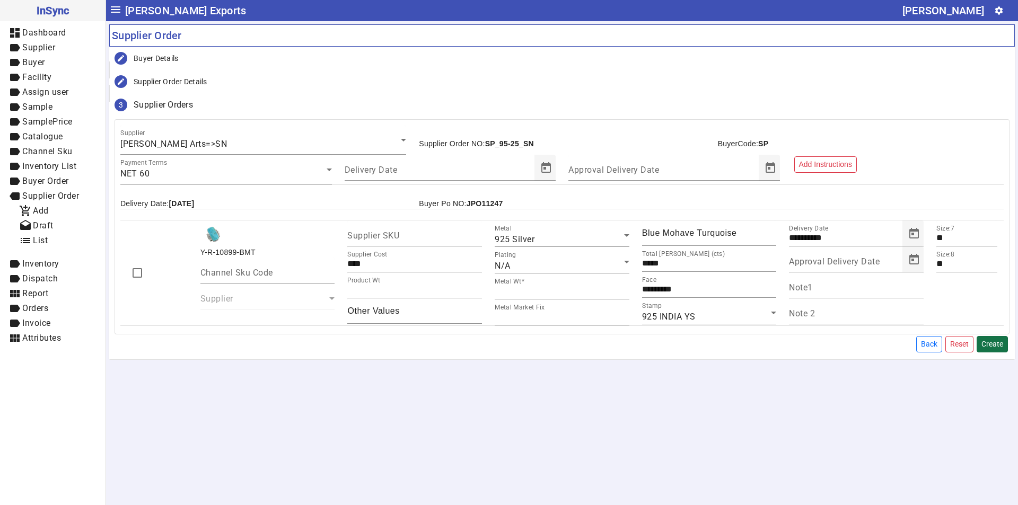
click at [1002, 346] on button "Create" at bounding box center [992, 344] width 31 height 16
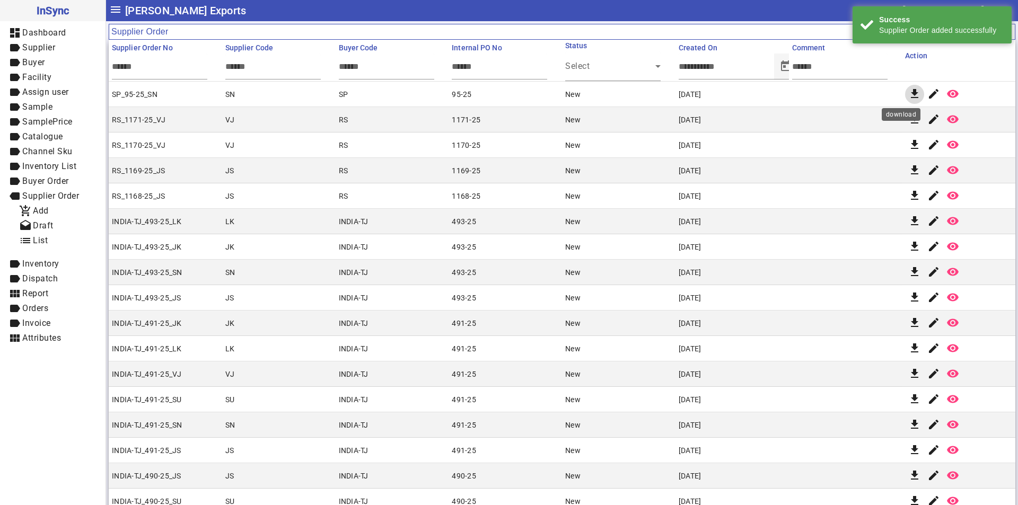
click at [909, 95] on mat-icon "download" at bounding box center [915, 94] width 13 height 13
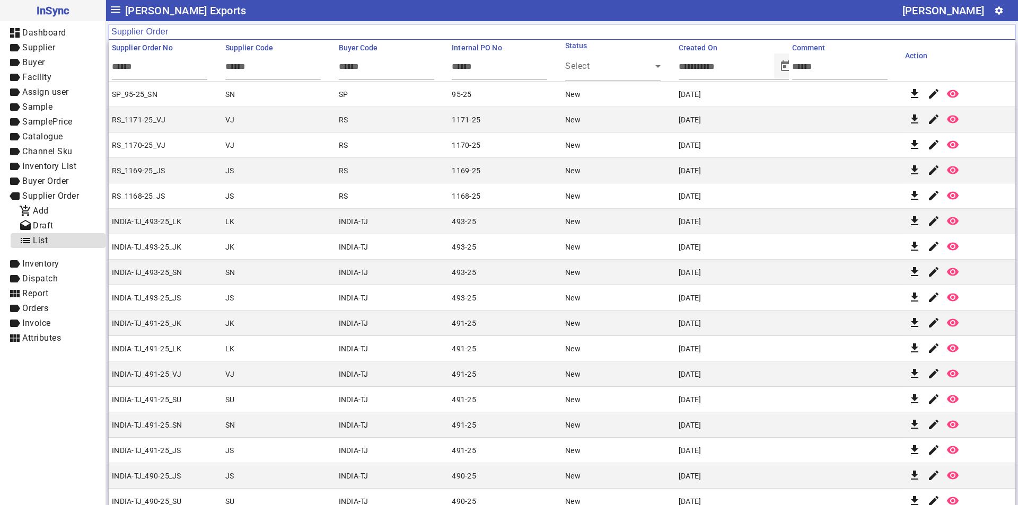
click at [59, 243] on span "list List" at bounding box center [58, 240] width 78 height 13
click at [31, 300] on span "view_module Report" at bounding box center [52, 293] width 89 height 13
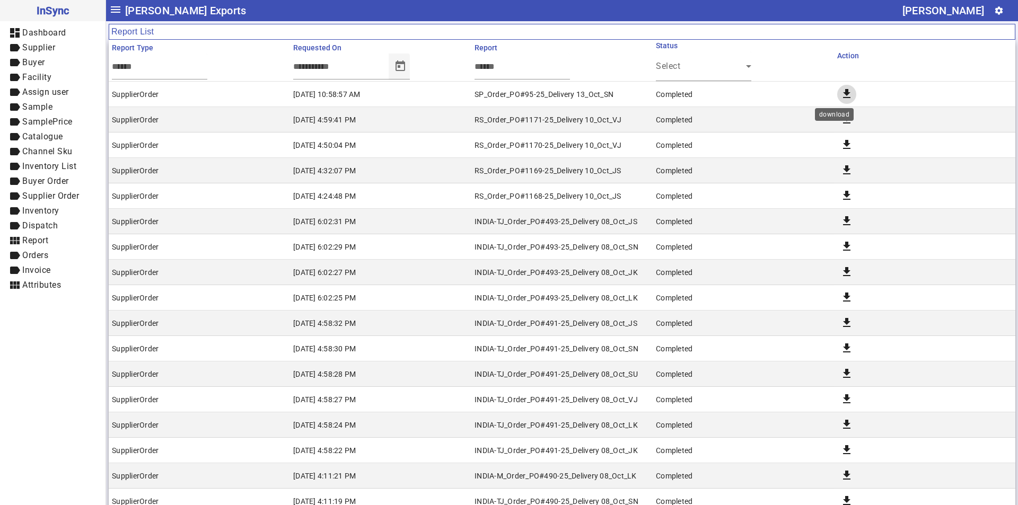
click at [841, 96] on mat-icon "download" at bounding box center [847, 94] width 13 height 13
click at [737, 239] on mat-cell "Completed" at bounding box center [743, 246] width 181 height 25
click at [596, 154] on mat-cell "RS_Order_PO#1170-25_Delivery 10_Oct_VJ" at bounding box center [562, 145] width 181 height 25
click at [542, 298] on div "INDIA-TJ_Order_PO#493-25_Delivery 08_Oct_LK" at bounding box center [556, 298] width 163 height 11
click at [942, 100] on mat-cell "download" at bounding box center [924, 94] width 181 height 25
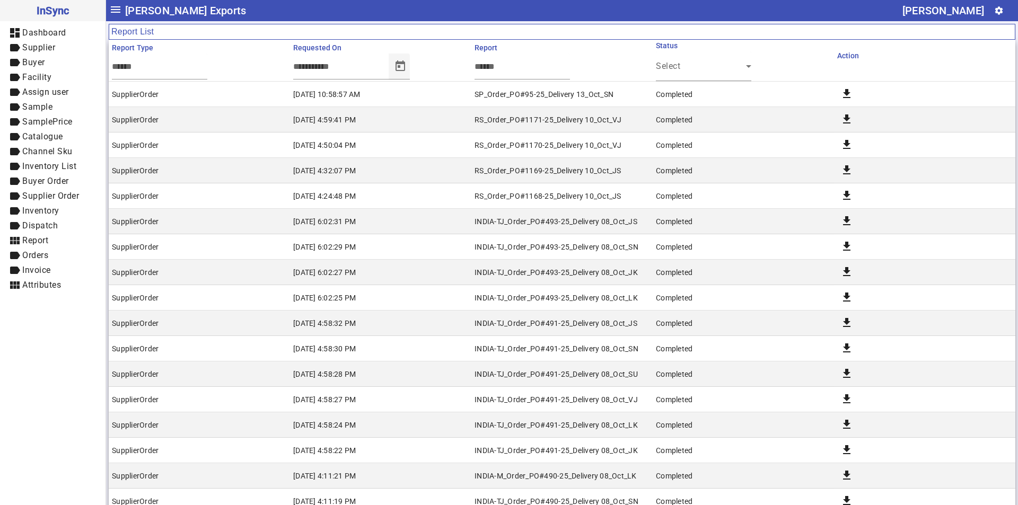
click at [459, 258] on mat-cell "08 Oct,2025, 6:02:29 PM" at bounding box center [380, 246] width 181 height 25
click at [296, 95] on div "13 Oct,2025, 10:58:57 AM" at bounding box center [326, 94] width 67 height 11
click at [57, 125] on span "SamplePrice" at bounding box center [47, 122] width 50 height 10
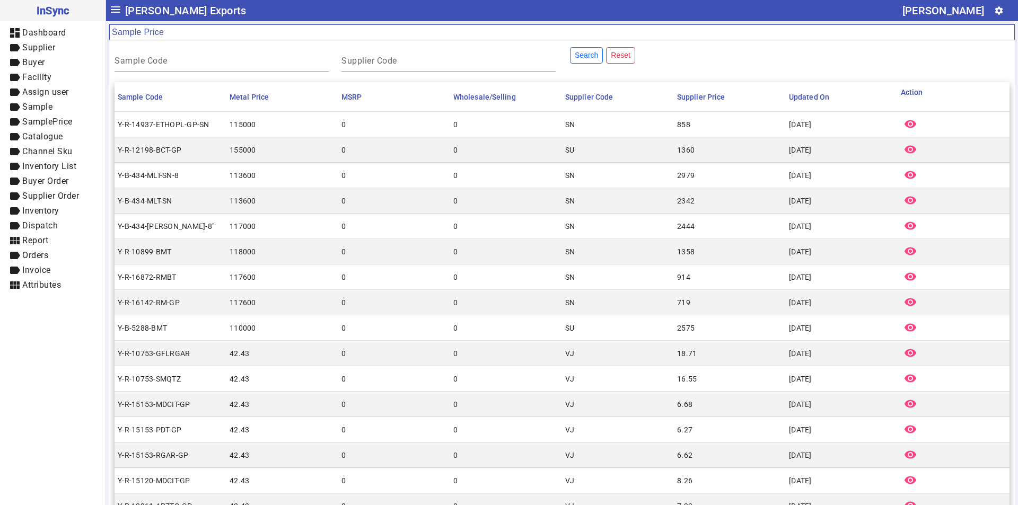
click at [544, 88] on mat-header-cell "Wholesale/Selling" at bounding box center [506, 97] width 112 height 30
click at [811, 50] on div "Sample Code Supplier Code Search Reset" at bounding box center [562, 59] width 908 height 26
click at [501, 231] on mat-cell "0" at bounding box center [506, 226] width 112 height 25
click at [843, 89] on mat-header-cell "Updated On" at bounding box center [842, 97] width 112 height 30
click at [816, 67] on div "Sample Code Supplier Code Search Reset" at bounding box center [562, 59] width 908 height 26
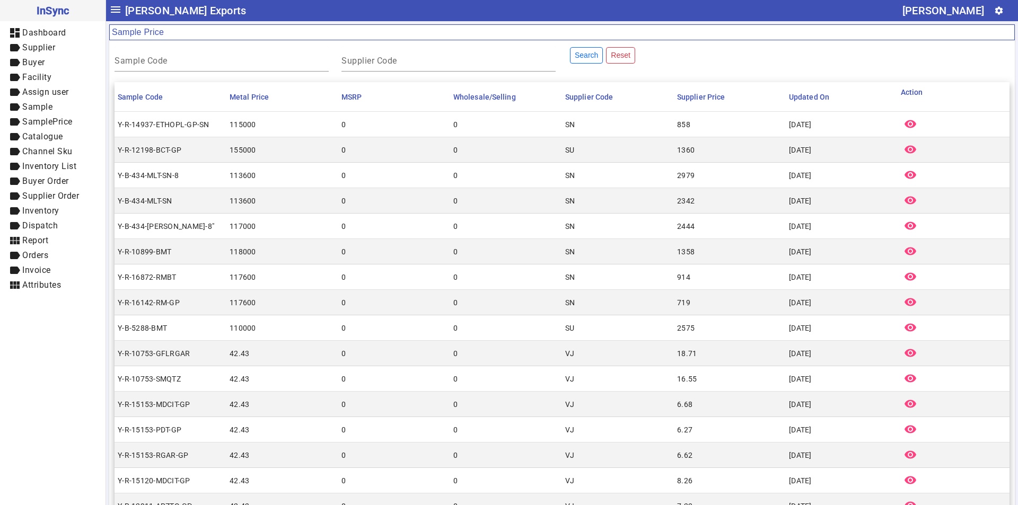
click at [629, 89] on mat-header-cell "Supplier Code" at bounding box center [618, 97] width 112 height 30
click at [459, 338] on mat-cell "0" at bounding box center [506, 328] width 112 height 25
drag, startPoint x: 117, startPoint y: 123, endPoint x: 212, endPoint y: 126, distance: 95.5
click at [212, 126] on mat-cell "Y-R-14937-ETHOPL-GP-SN" at bounding box center [171, 124] width 112 height 25
copy div "Y-R-14937-ETHOPL-GP-SN"
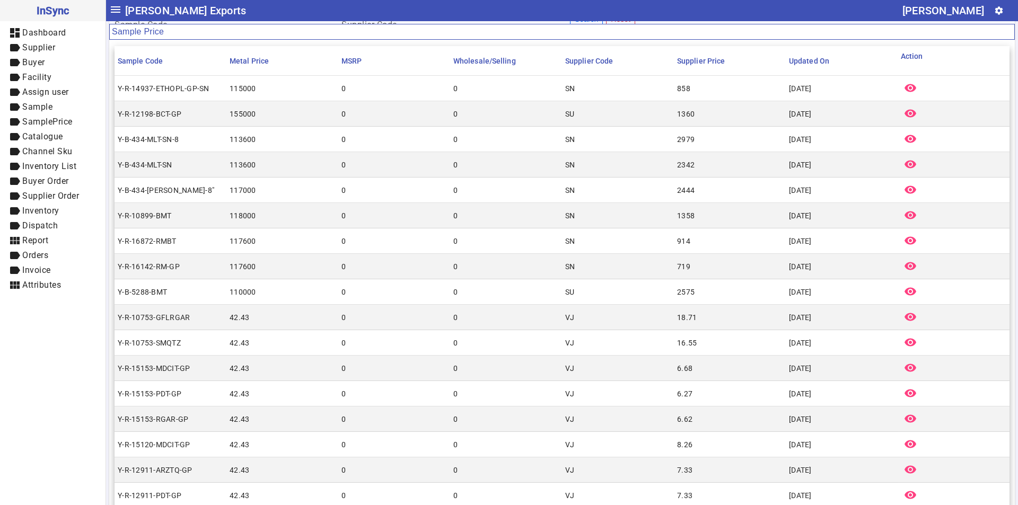
scroll to position [53, 0]
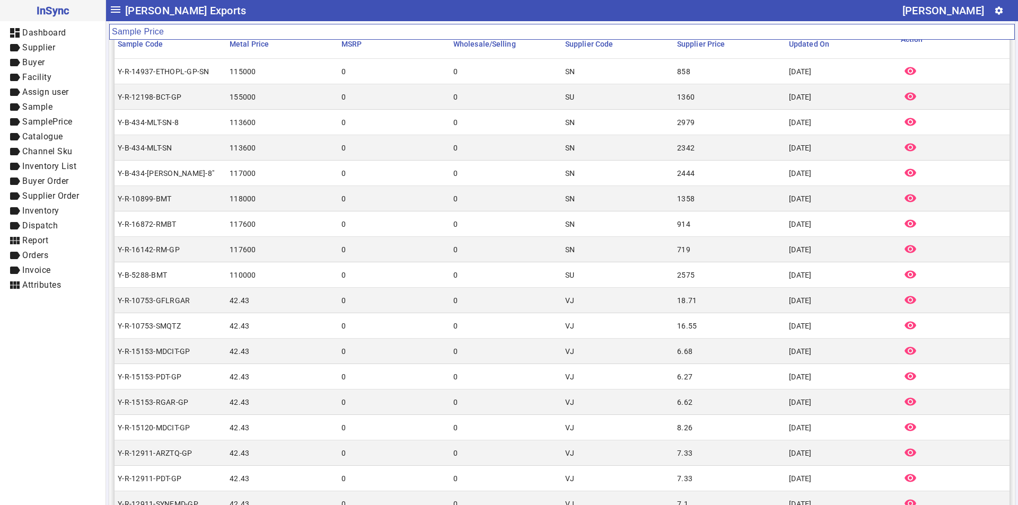
click at [861, 142] on mat-cell "06 Oct,2025" at bounding box center [842, 147] width 112 height 25
drag, startPoint x: 117, startPoint y: 249, endPoint x: 199, endPoint y: 249, distance: 82.2
click at [199, 249] on mat-cell "Y-R-16142-RM-GP" at bounding box center [171, 249] width 112 height 25
click at [773, 116] on mat-cell "2979" at bounding box center [730, 122] width 112 height 25
click at [13, 29] on mat-icon "dashboard" at bounding box center [14, 33] width 13 height 13
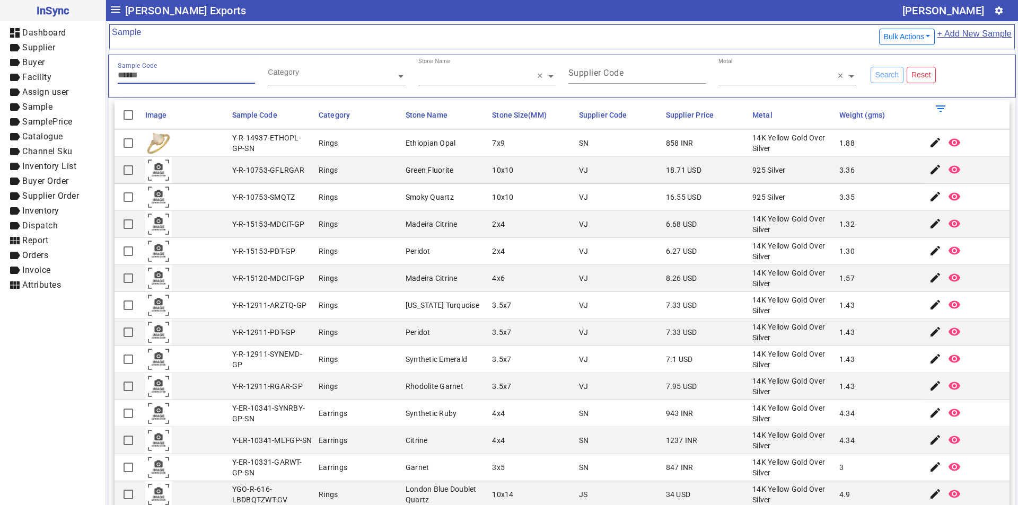
click at [174, 71] on input "Sample Code" at bounding box center [186, 75] width 137 height 9
paste input "*********"
type input "*********"
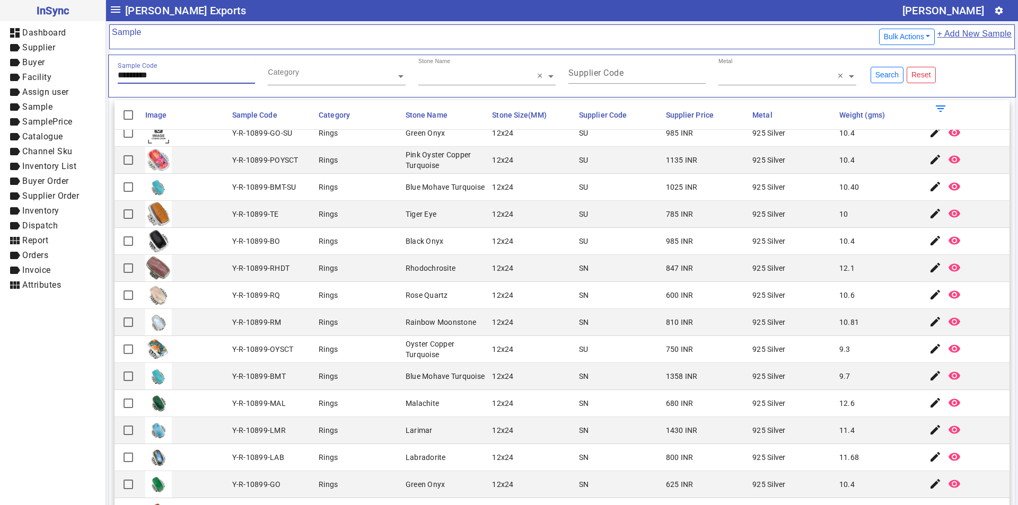
scroll to position [13, 0]
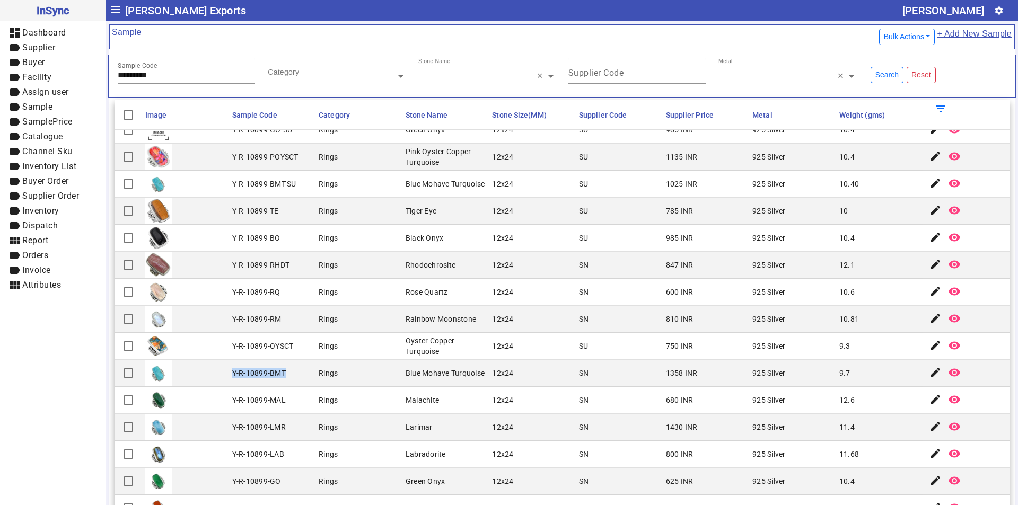
drag, startPoint x: 229, startPoint y: 373, endPoint x: 296, endPoint y: 373, distance: 66.8
click at [296, 373] on mat-cell "Y-R-10899-BMT" at bounding box center [272, 373] width 87 height 27
copy div "Y-R-10899-BMT"
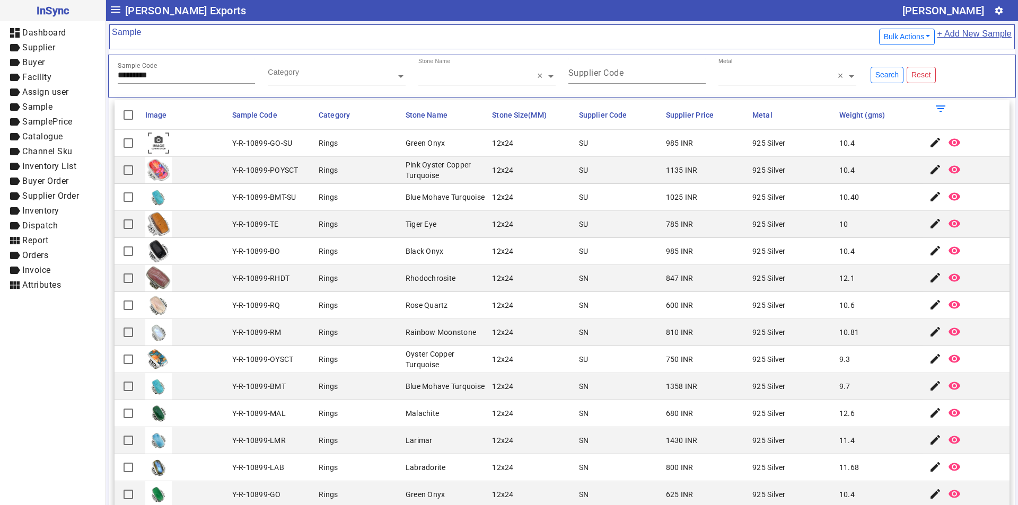
click at [406, 166] on div "Pink Oyster Copper Turquoise" at bounding box center [446, 170] width 81 height 21
drag, startPoint x: 402, startPoint y: 165, endPoint x: 441, endPoint y: 173, distance: 39.5
click at [441, 173] on div "Pink Oyster Copper Turquoise" at bounding box center [446, 170] width 81 height 21
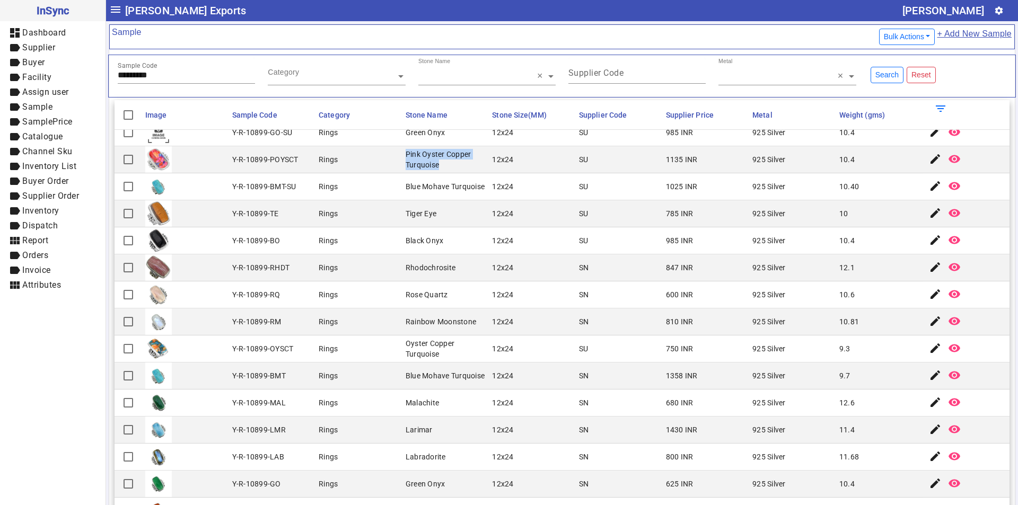
scroll to position [13, 0]
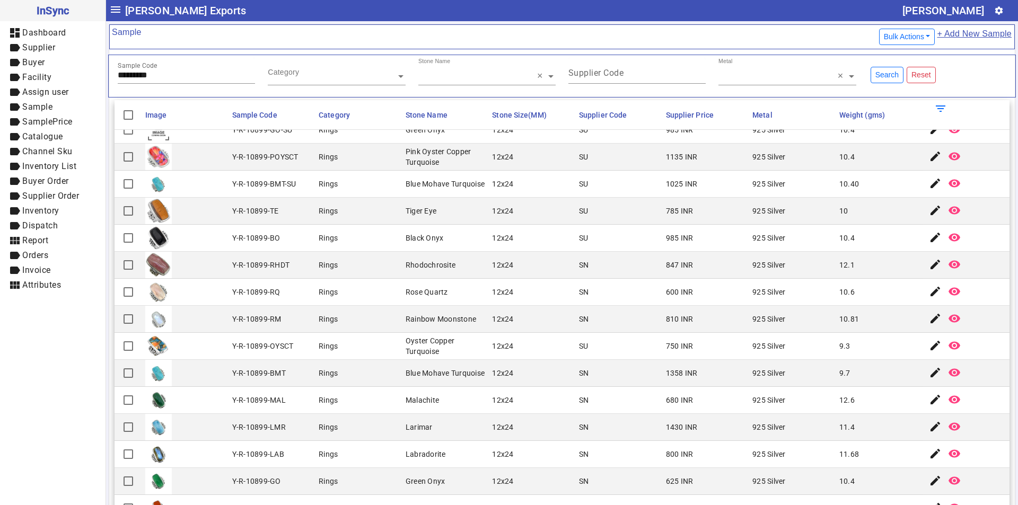
click at [471, 326] on mat-cell "Rainbow Moonstone" at bounding box center [446, 319] width 87 height 27
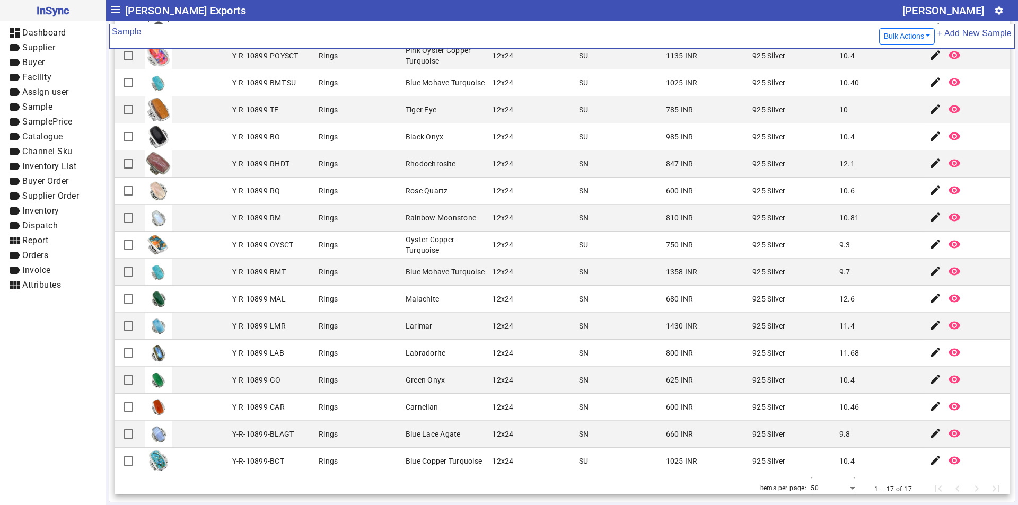
scroll to position [0, 0]
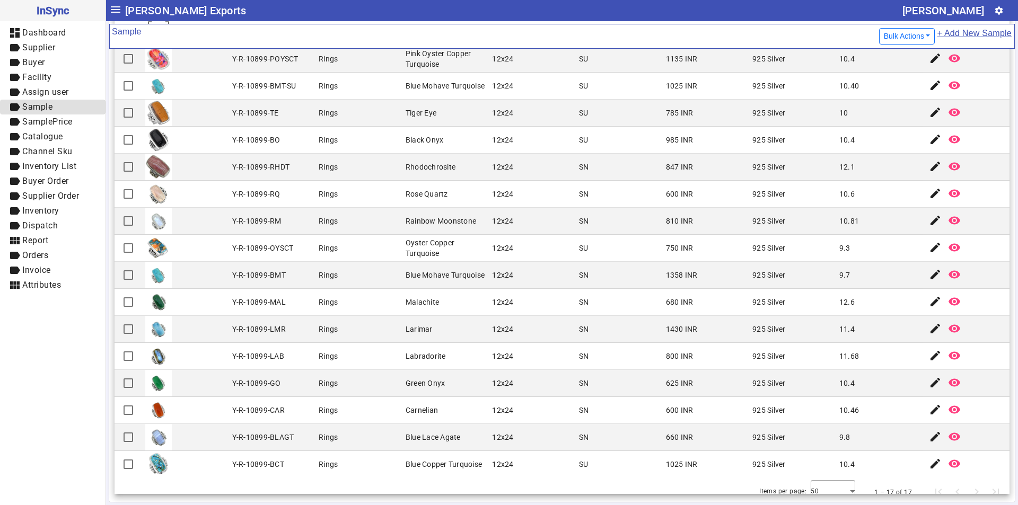
click at [49, 112] on span "label Sample" at bounding box center [52, 107] width 89 height 13
click at [51, 81] on span "Facility" at bounding box center [36, 77] width 29 height 10
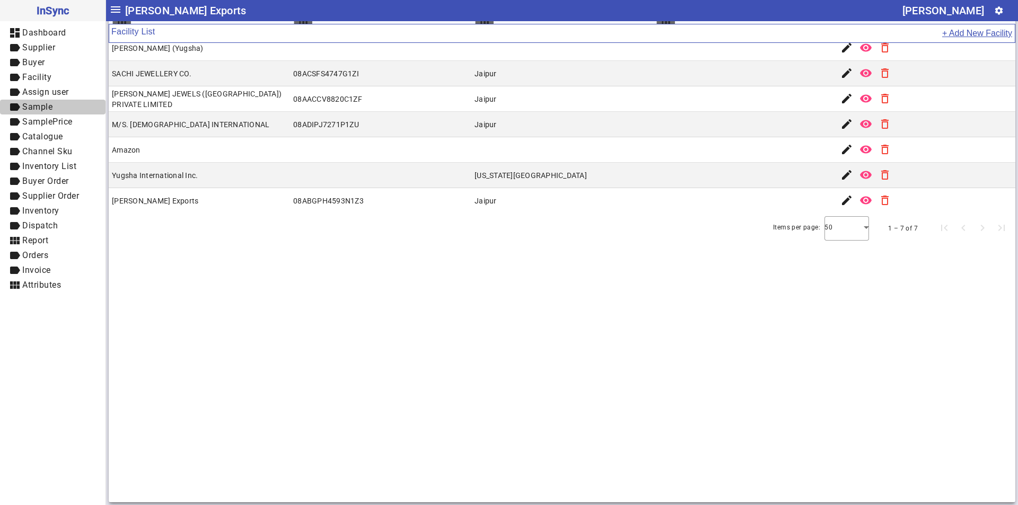
click at [41, 105] on span "Sample" at bounding box center [37, 107] width 30 height 10
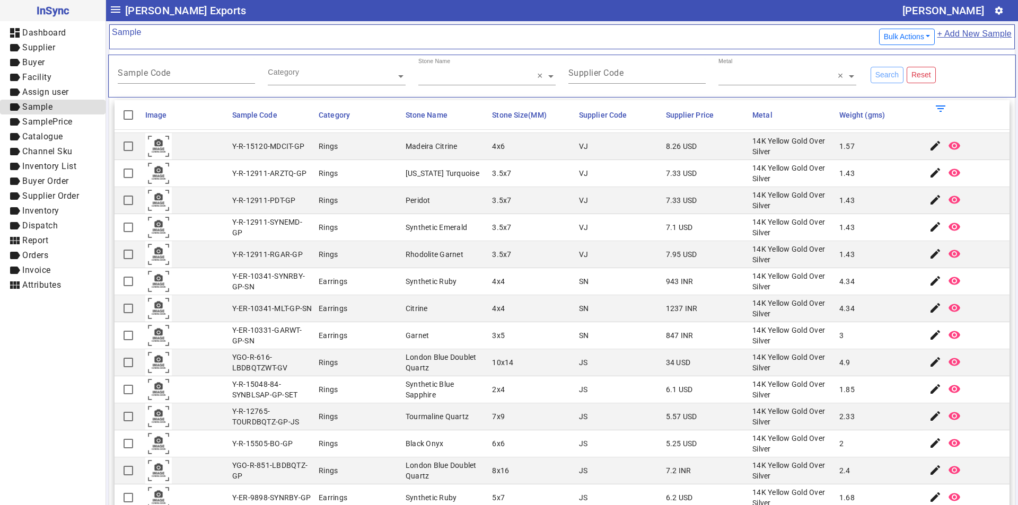
scroll to position [159, 0]
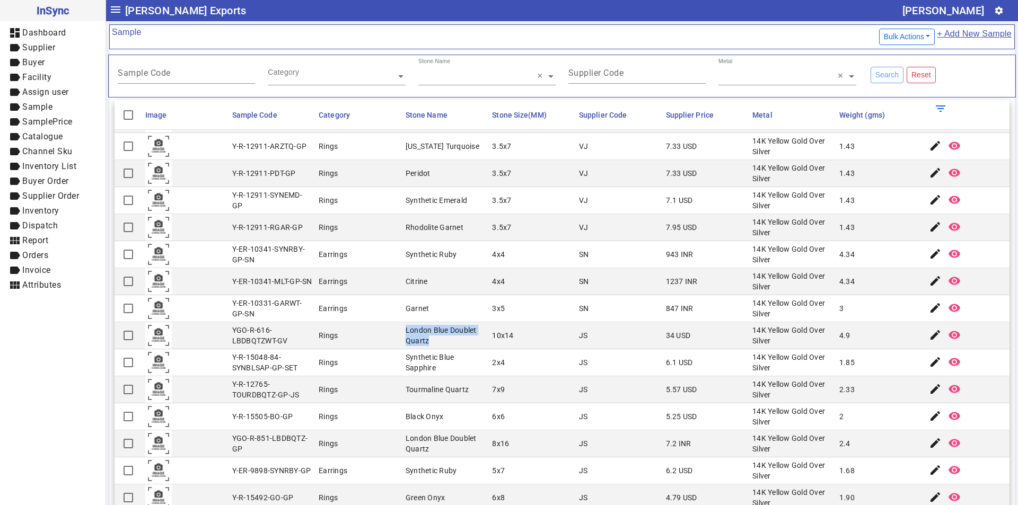
drag, startPoint x: 401, startPoint y: 328, endPoint x: 425, endPoint y: 342, distance: 27.8
click at [425, 342] on div "London Blue Doublet Quartz" at bounding box center [446, 335] width 81 height 21
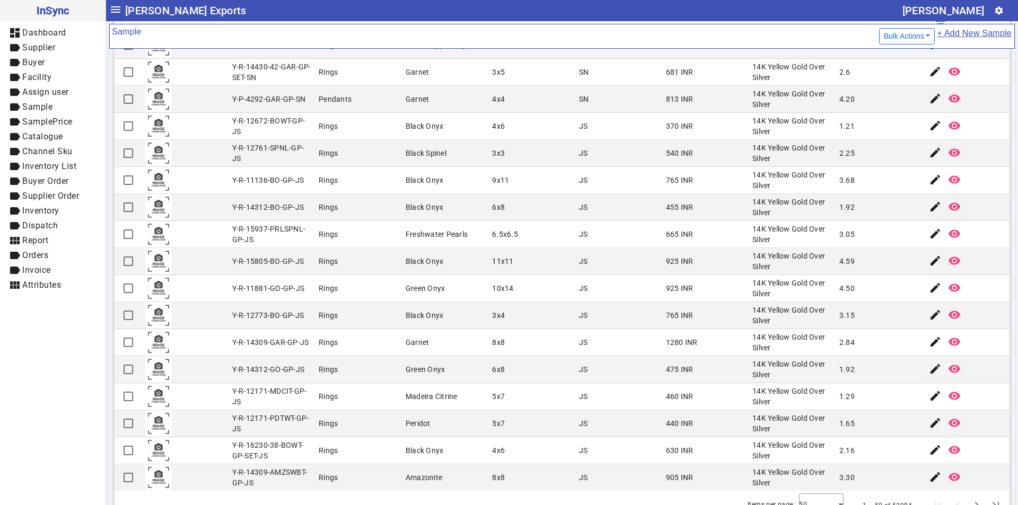
scroll to position [111, 0]
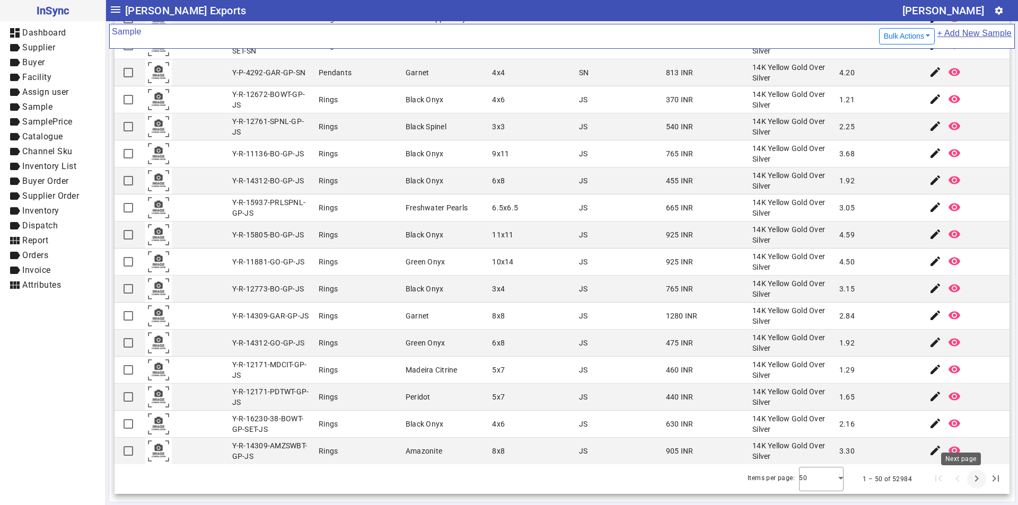
click at [964, 482] on span "Next page" at bounding box center [976, 479] width 25 height 25
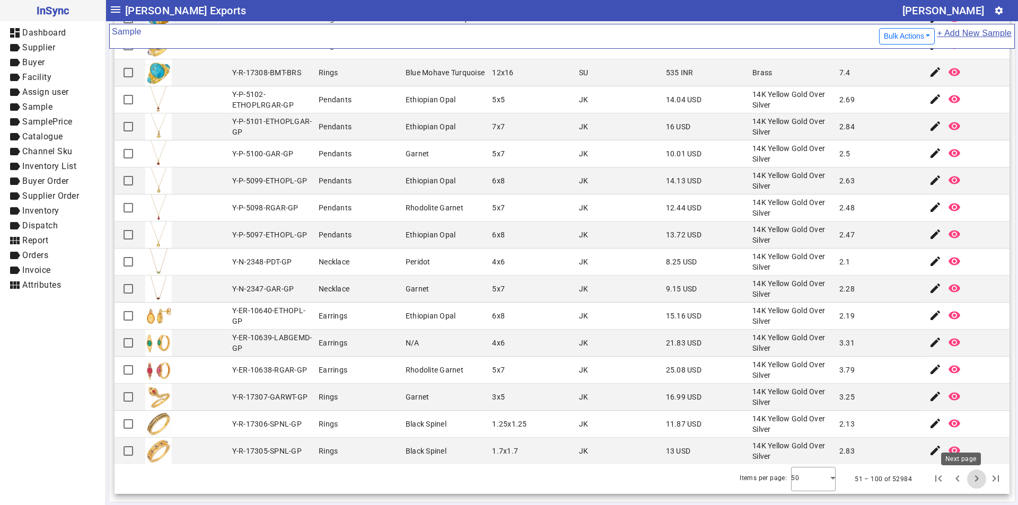
click at [964, 477] on span "Next page" at bounding box center [976, 479] width 25 height 25
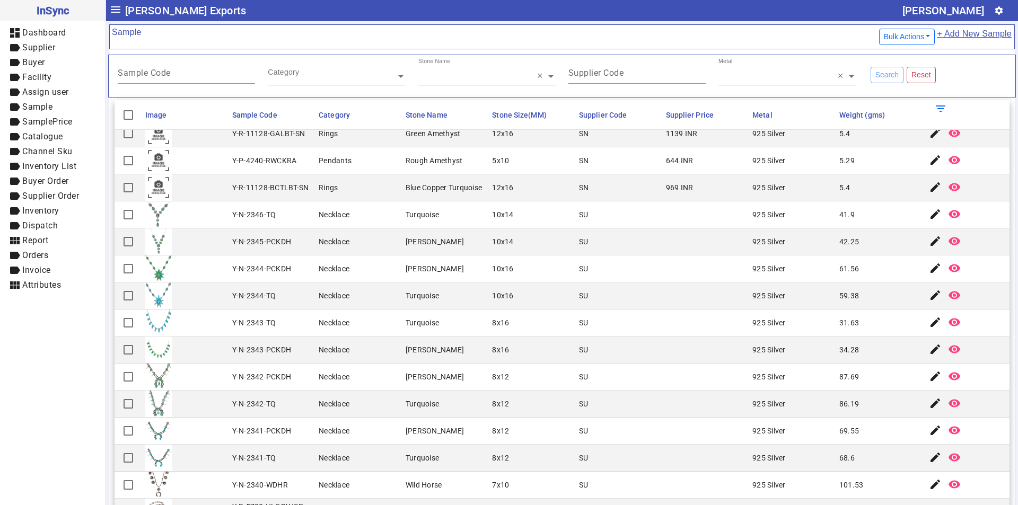
scroll to position [906, 0]
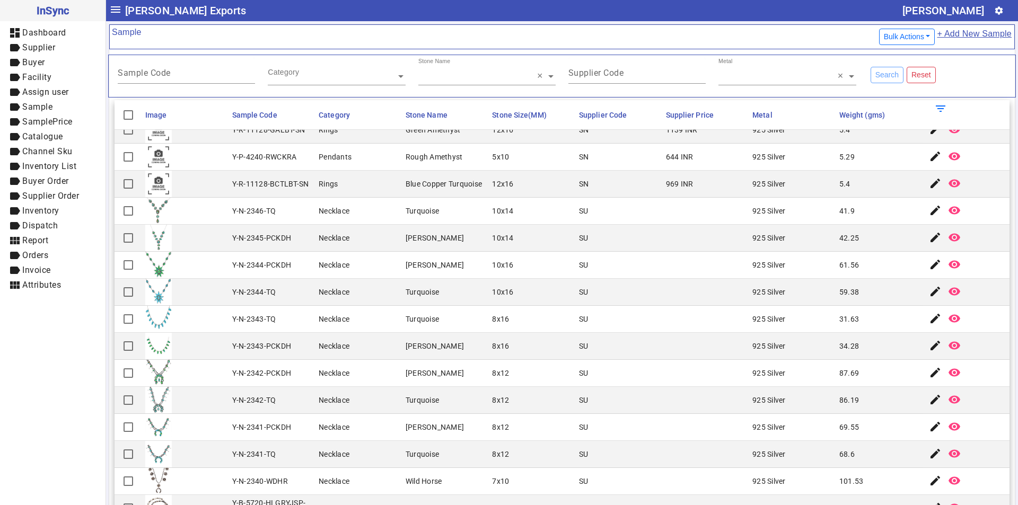
drag, startPoint x: 402, startPoint y: 346, endPoint x: 452, endPoint y: 345, distance: 50.4
click at [452, 345] on div "[PERSON_NAME]" at bounding box center [435, 346] width 58 height 11
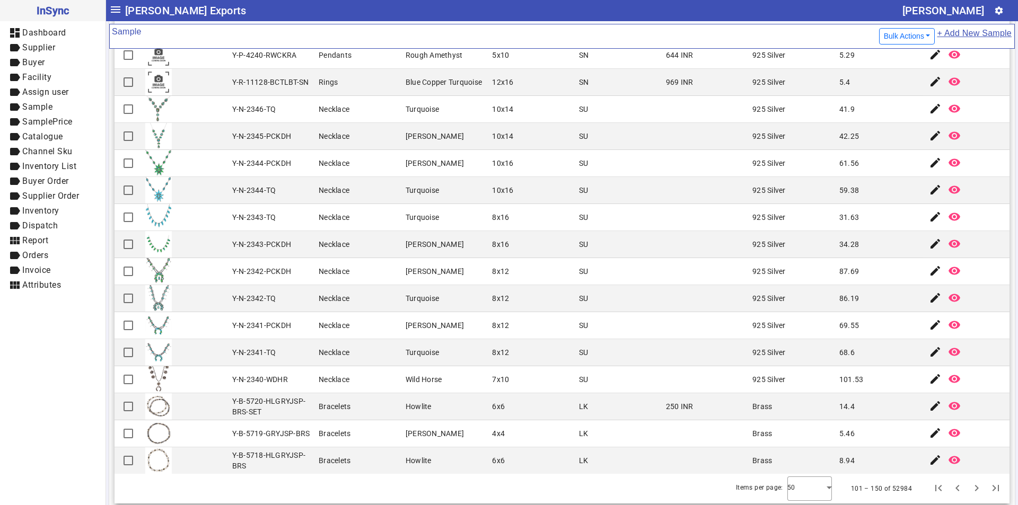
scroll to position [111, 0]
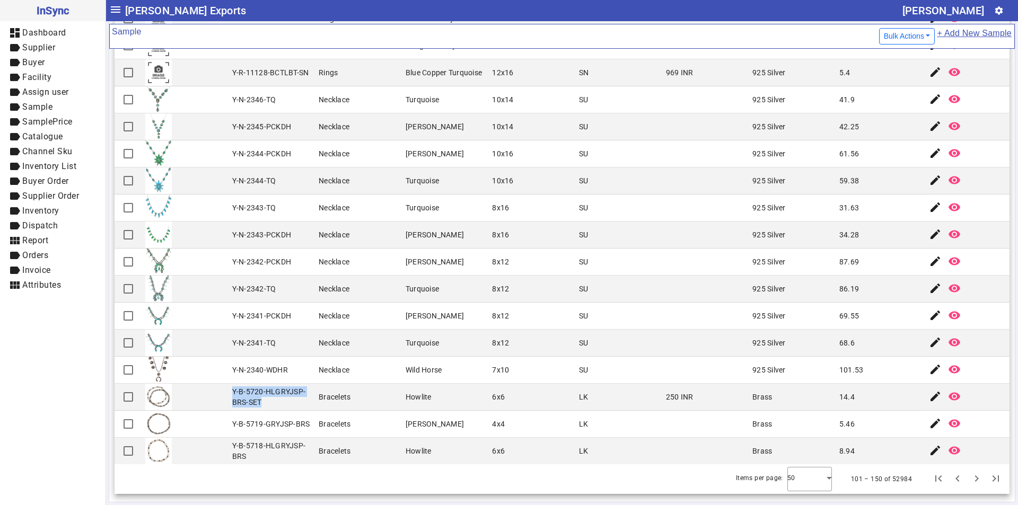
drag, startPoint x: 259, startPoint y: 402, endPoint x: 230, endPoint y: 389, distance: 31.6
click at [232, 389] on div "Y-B-5720-HLGRYJSP-BRS-SET" at bounding box center [272, 397] width 81 height 21
drag, startPoint x: 231, startPoint y: 441, endPoint x: 246, endPoint y: 460, distance: 24.2
click at [246, 460] on div "Y-B-5718-HLGRYJSP-BRS" at bounding box center [272, 451] width 81 height 21
drag, startPoint x: 402, startPoint y: 450, endPoint x: 430, endPoint y: 449, distance: 27.6
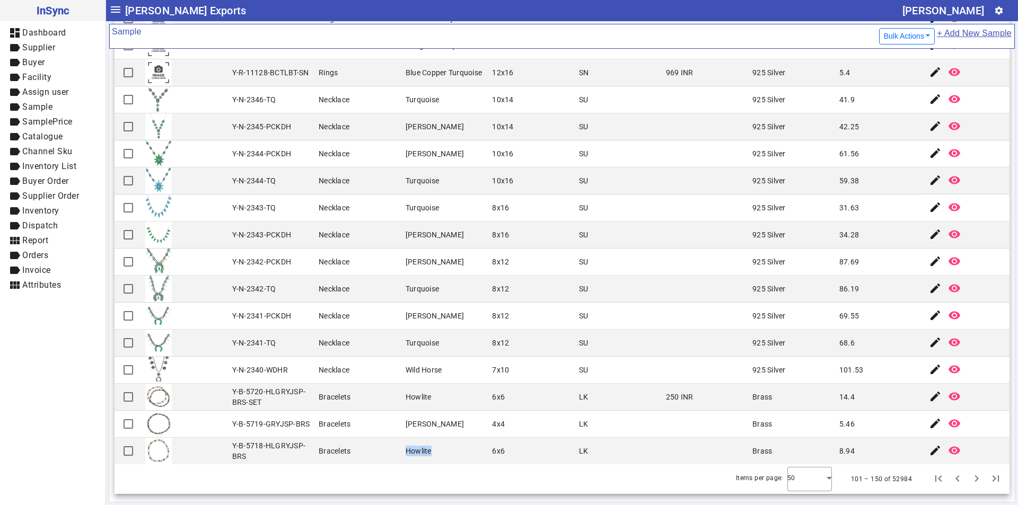
click at [430, 449] on mat-cell "Howlite" at bounding box center [446, 451] width 87 height 27
drag, startPoint x: 738, startPoint y: 159, endPoint x: 775, endPoint y: 159, distance: 37.7
click at [775, 159] on mat-row "Y-N-2344-PCKDH Necklace [PERSON_NAME] 10x16 SU 925 Silver 61.56 edit remove_red…" at bounding box center [562, 154] width 895 height 27
click at [753, 398] on div "Brass" at bounding box center [763, 397] width 20 height 11
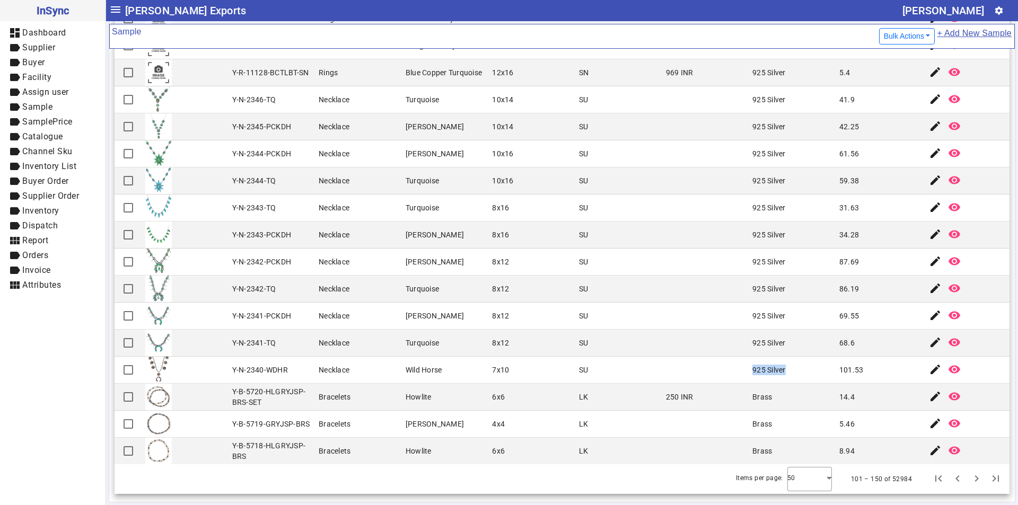
drag, startPoint x: 740, startPoint y: 370, endPoint x: 779, endPoint y: 370, distance: 38.7
click at [779, 370] on mat-cell "925 Silver" at bounding box center [792, 370] width 87 height 27
drag, startPoint x: 740, startPoint y: 344, endPoint x: 775, endPoint y: 345, distance: 34.5
click at [775, 345] on mat-cell "925 Silver" at bounding box center [792, 343] width 87 height 27
drag, startPoint x: 660, startPoint y: 395, endPoint x: 692, endPoint y: 389, distance: 32.9
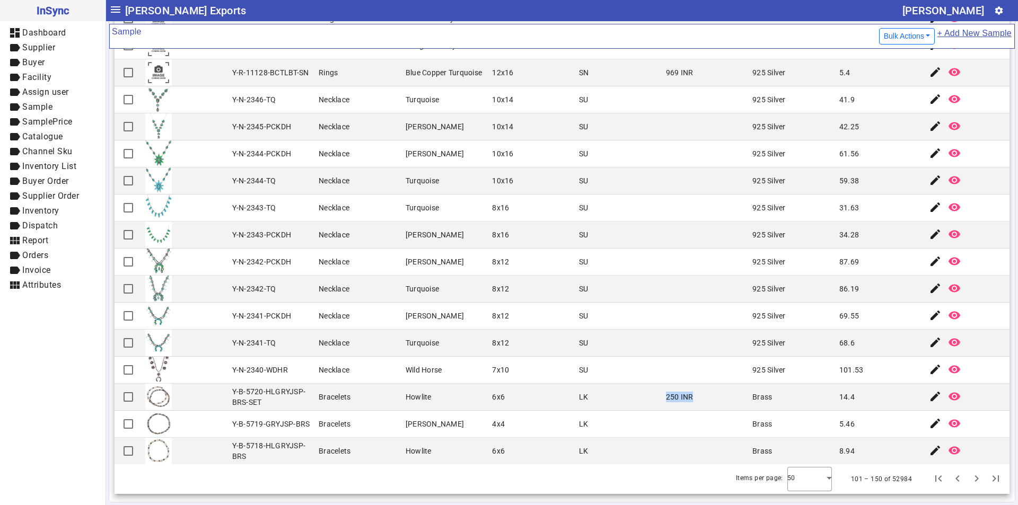
click at [692, 390] on mat-cell "250 INR" at bounding box center [706, 397] width 87 height 27
drag, startPoint x: 739, startPoint y: 207, endPoint x: 775, endPoint y: 207, distance: 36.1
click at [775, 207] on mat-cell "925 Silver" at bounding box center [792, 208] width 87 height 27
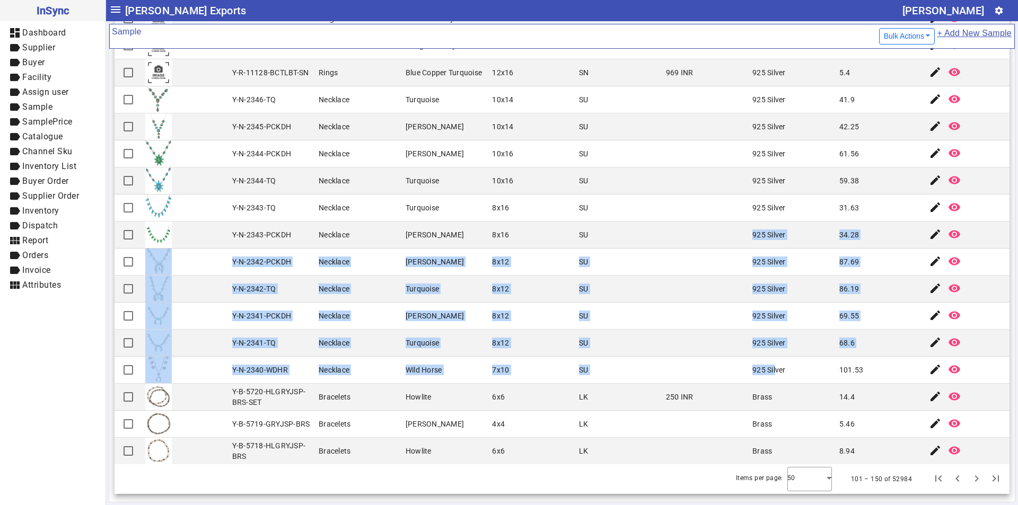
drag, startPoint x: 742, startPoint y: 237, endPoint x: 764, endPoint y: 378, distance: 142.8
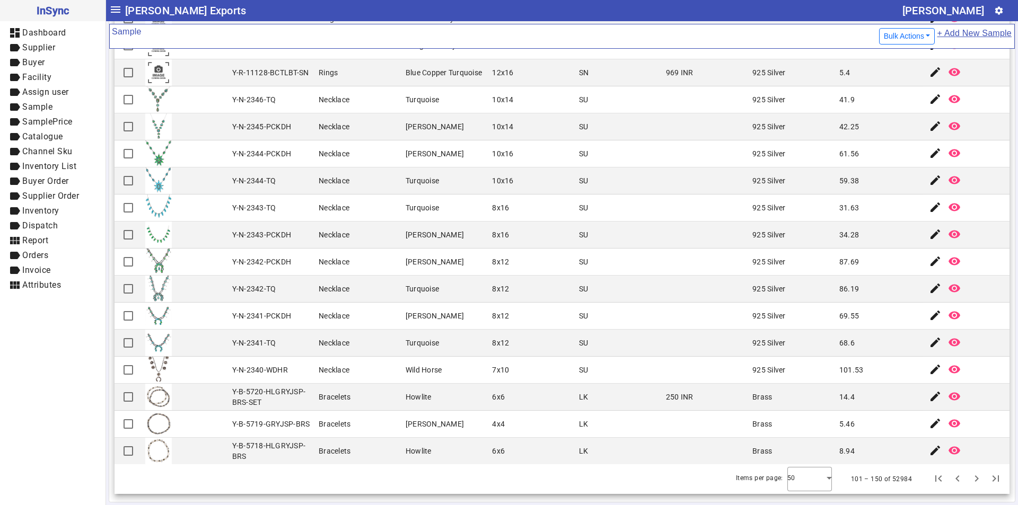
click at [774, 374] on div "925 Silver" at bounding box center [769, 370] width 33 height 11
drag, startPoint x: 745, startPoint y: 261, endPoint x: 747, endPoint y: 281, distance: 19.2
click at [778, 267] on mat-cell "925 Silver" at bounding box center [792, 262] width 87 height 27
drag, startPoint x: 741, startPoint y: 285, endPoint x: 771, endPoint y: 292, distance: 30.5
click at [781, 288] on mat-cell "925 Silver" at bounding box center [792, 289] width 87 height 27
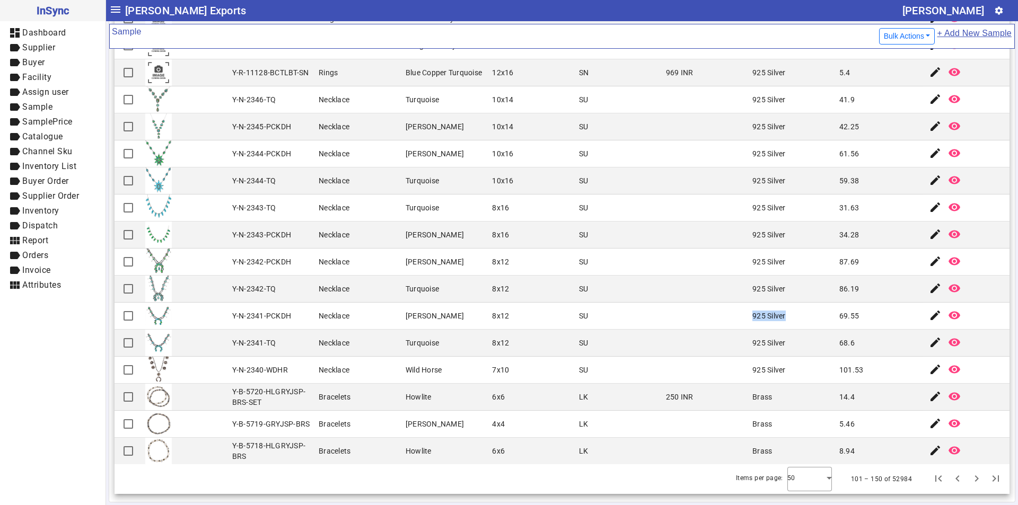
drag, startPoint x: 741, startPoint y: 321, endPoint x: 748, endPoint y: 346, distance: 25.5
click at [781, 322] on mat-cell "925 Silver" at bounding box center [792, 316] width 87 height 27
drag, startPoint x: 738, startPoint y: 344, endPoint x: 763, endPoint y: 354, distance: 26.2
click at [780, 343] on mat-cell "925 Silver" at bounding box center [792, 343] width 87 height 27
drag, startPoint x: 740, startPoint y: 373, endPoint x: 781, endPoint y: 373, distance: 40.3
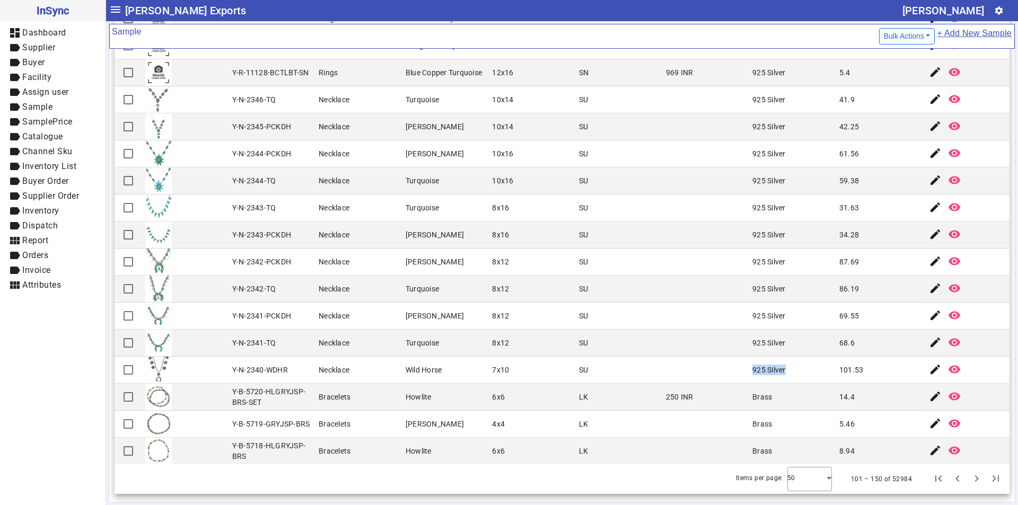
click at [781, 373] on mat-cell "925 Silver" at bounding box center [792, 370] width 87 height 27
click at [408, 100] on div "Turquoise" at bounding box center [422, 99] width 33 height 11
click at [406, 126] on div "[PERSON_NAME]" at bounding box center [435, 126] width 58 height 11
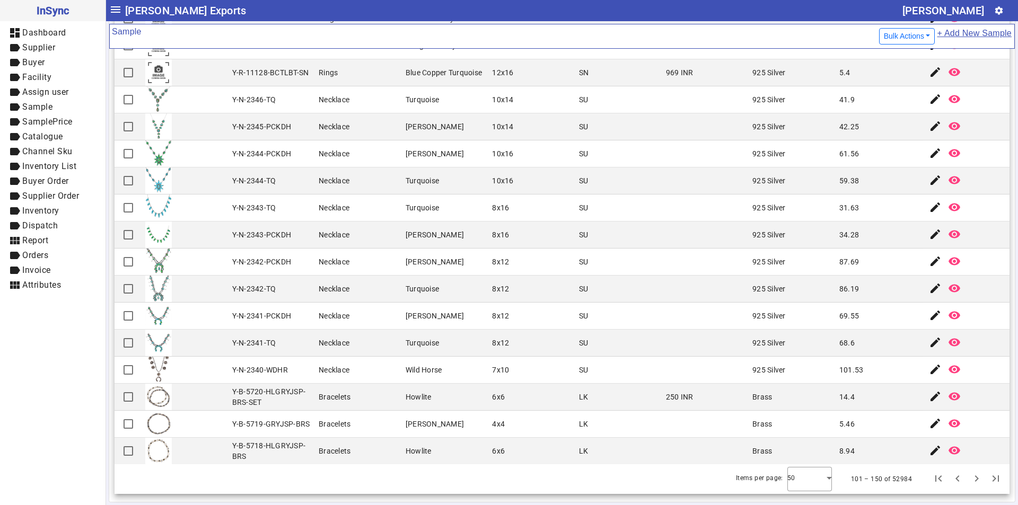
click at [449, 127] on div "[PERSON_NAME]" at bounding box center [435, 126] width 58 height 11
click at [415, 155] on div "[PERSON_NAME]" at bounding box center [435, 154] width 58 height 11
